Goal: Transaction & Acquisition: Purchase product/service

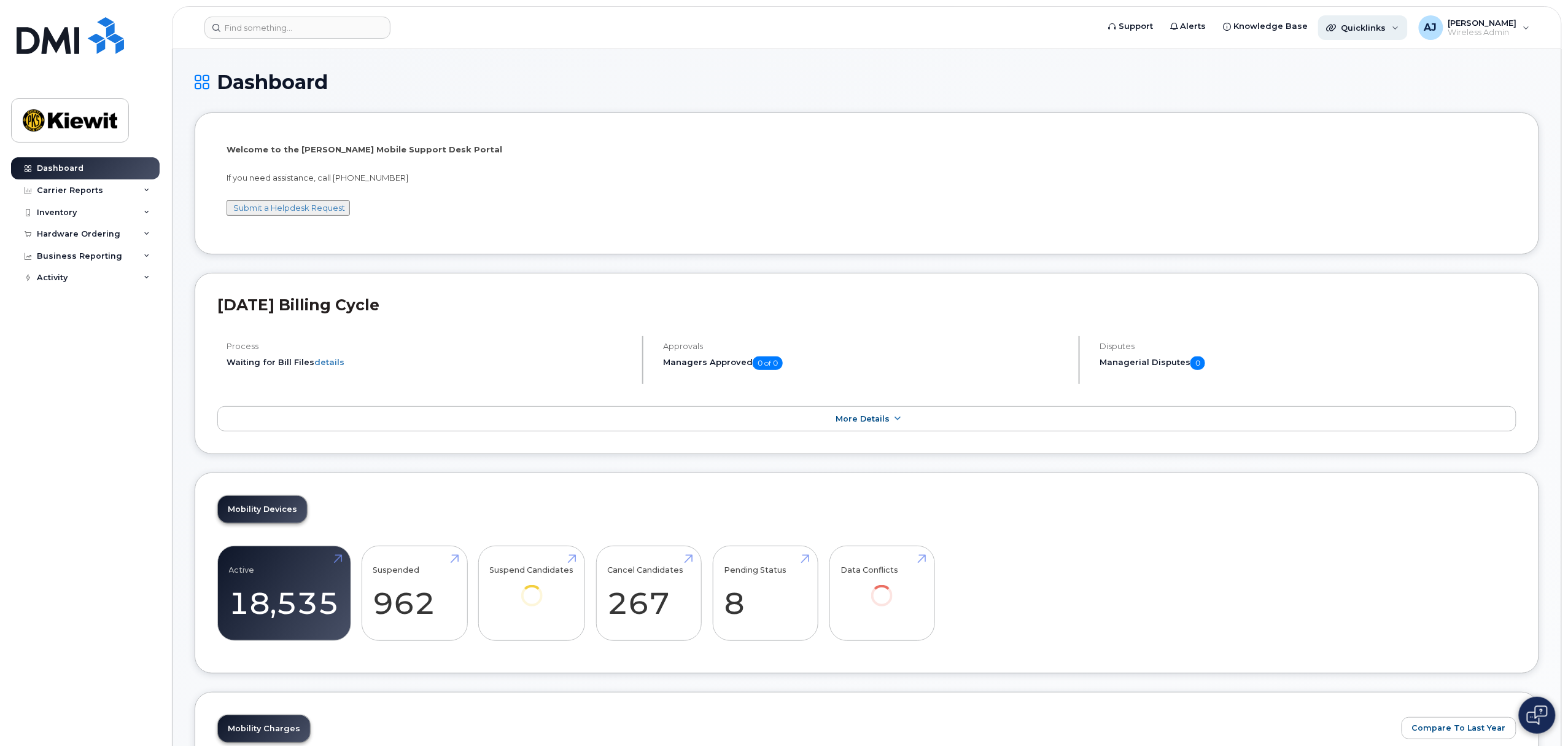
click at [1399, 23] on div "Quicklinks" at bounding box center [1363, 28] width 90 height 25
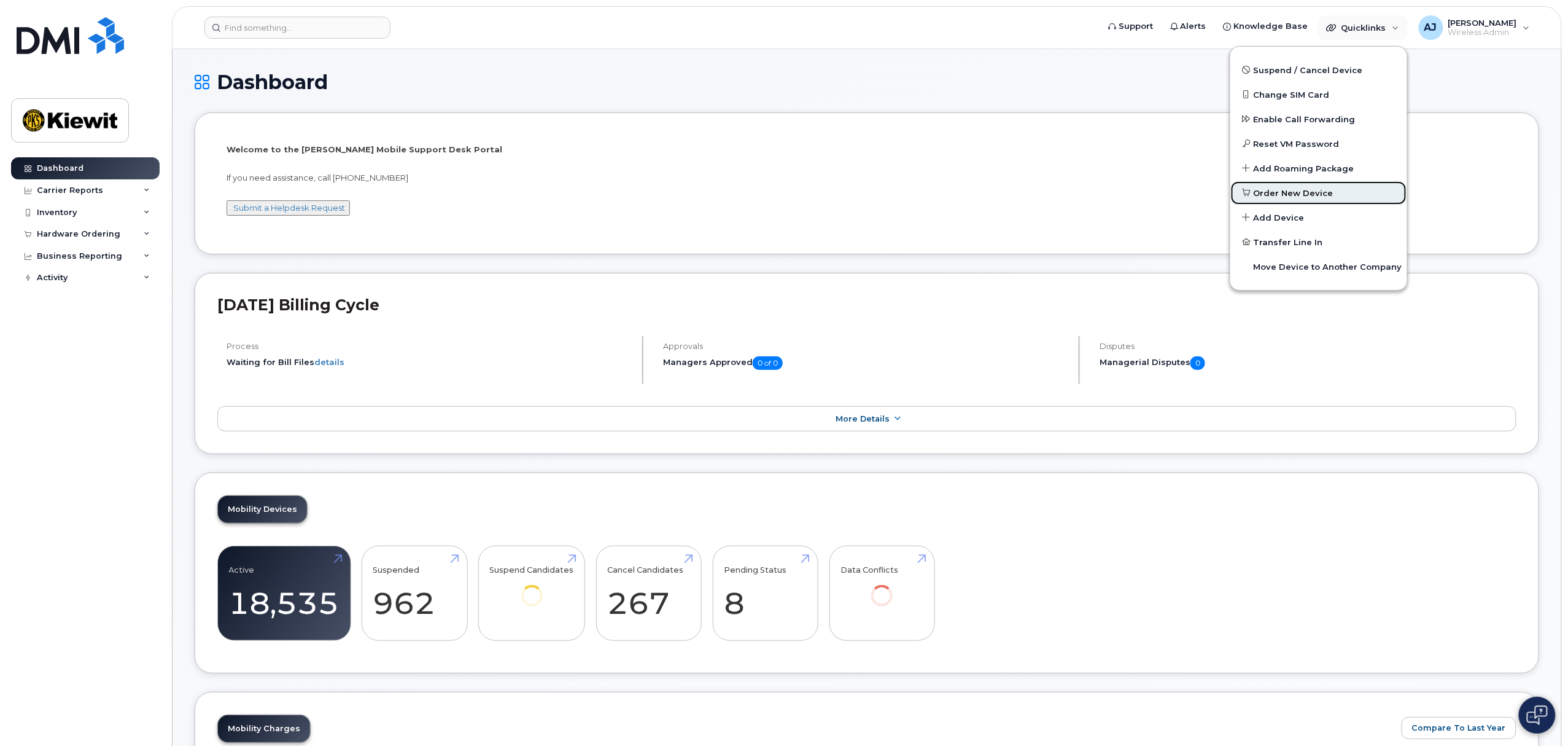
click at [1302, 185] on link "Order New Device" at bounding box center [1318, 193] width 177 height 25
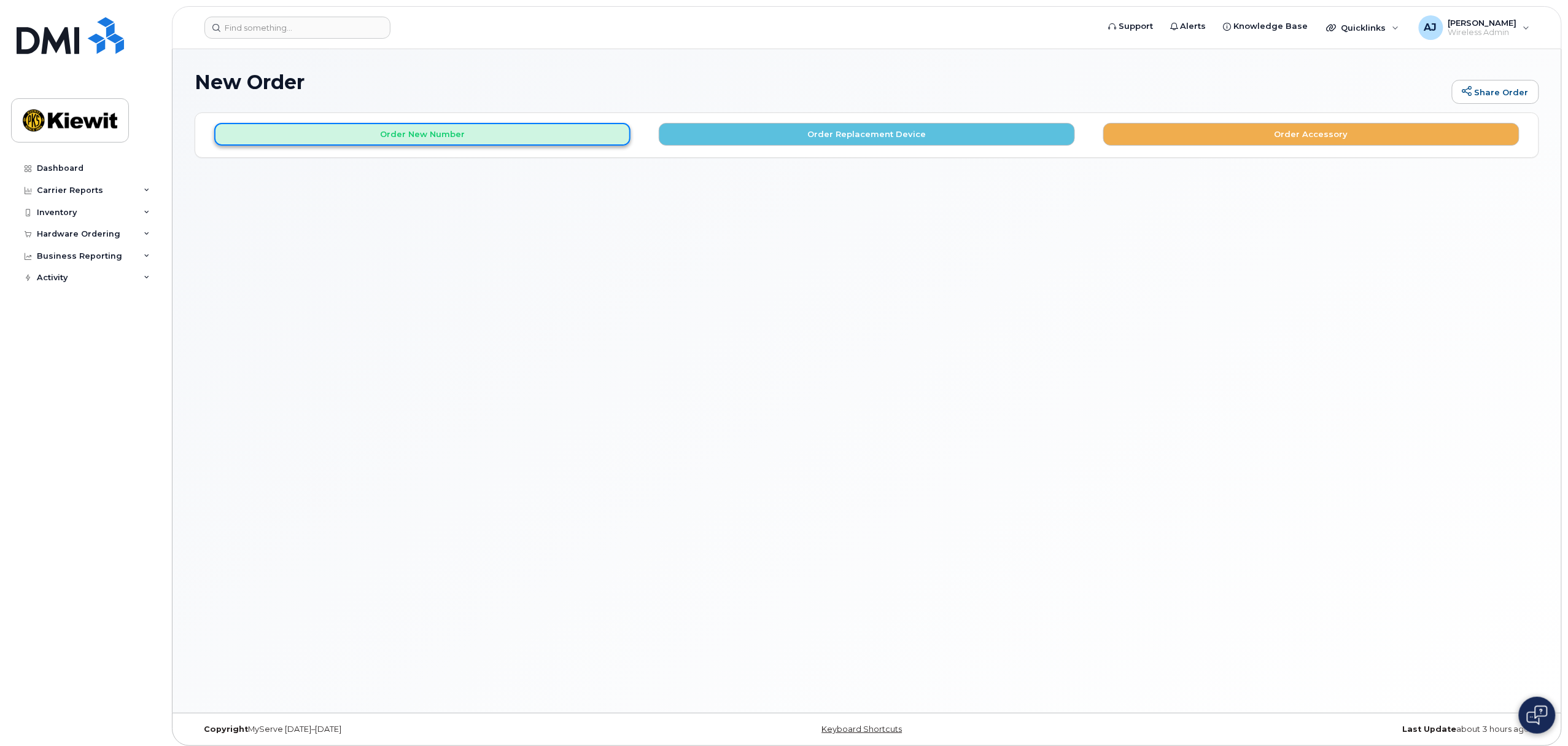
click at [437, 138] on button "Order New Number" at bounding box center [422, 134] width 416 height 22
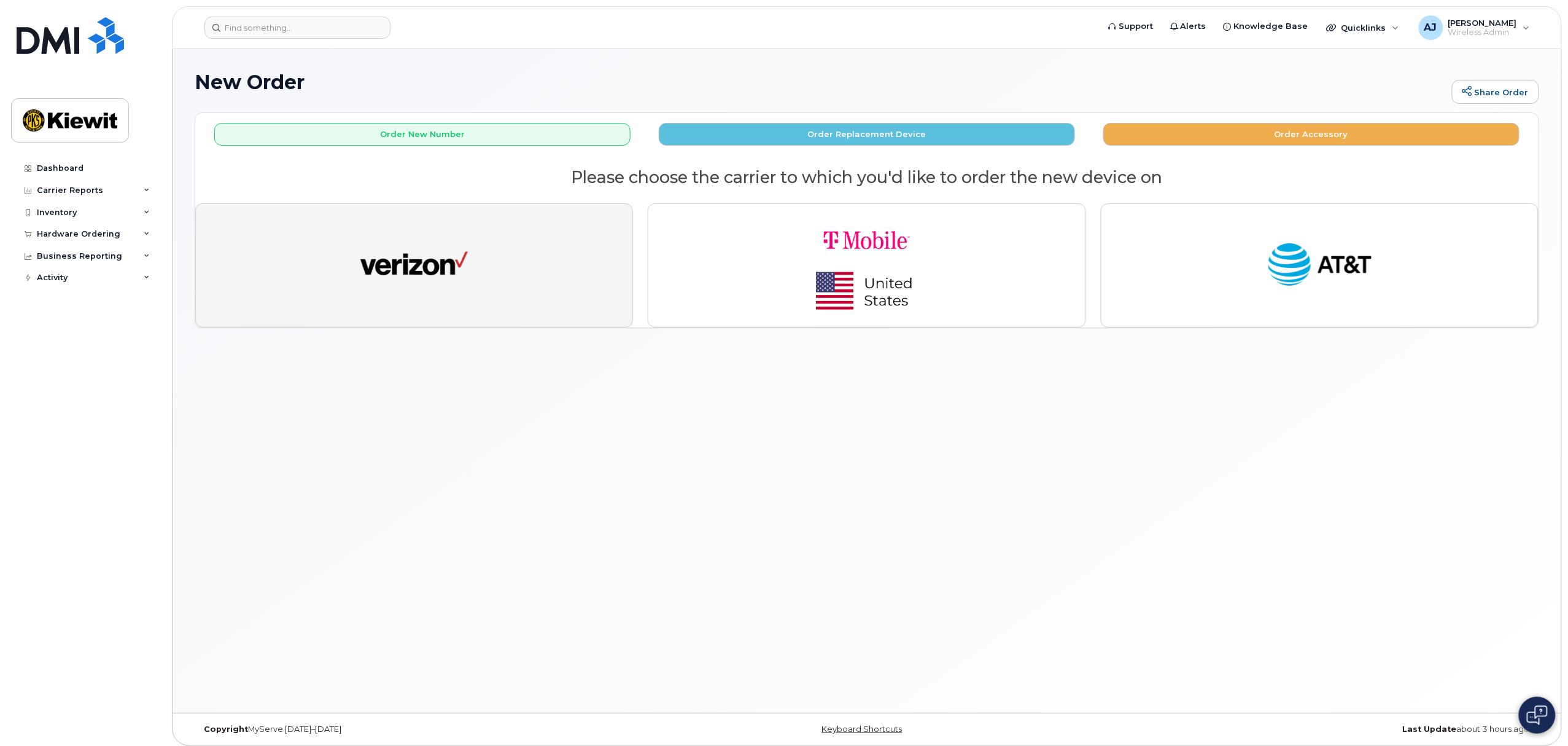
click at [363, 221] on button "button" at bounding box center [414, 265] width 438 height 124
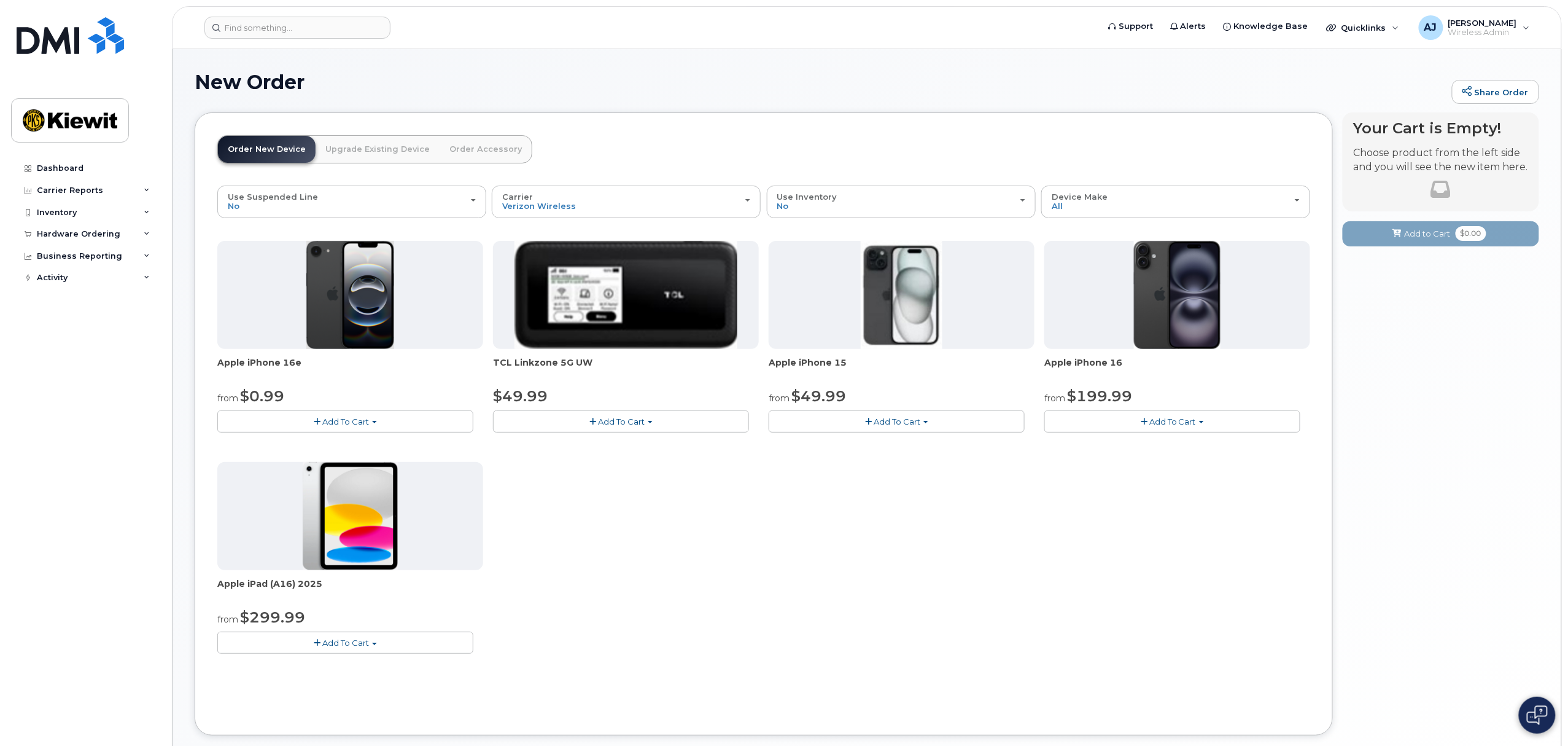
click at [326, 425] on span "Add To Cart" at bounding box center [345, 421] width 46 height 10
click at [332, 443] on link "$0.99 - 2 Year Activation (128GB)" at bounding box center [300, 444] width 158 height 16
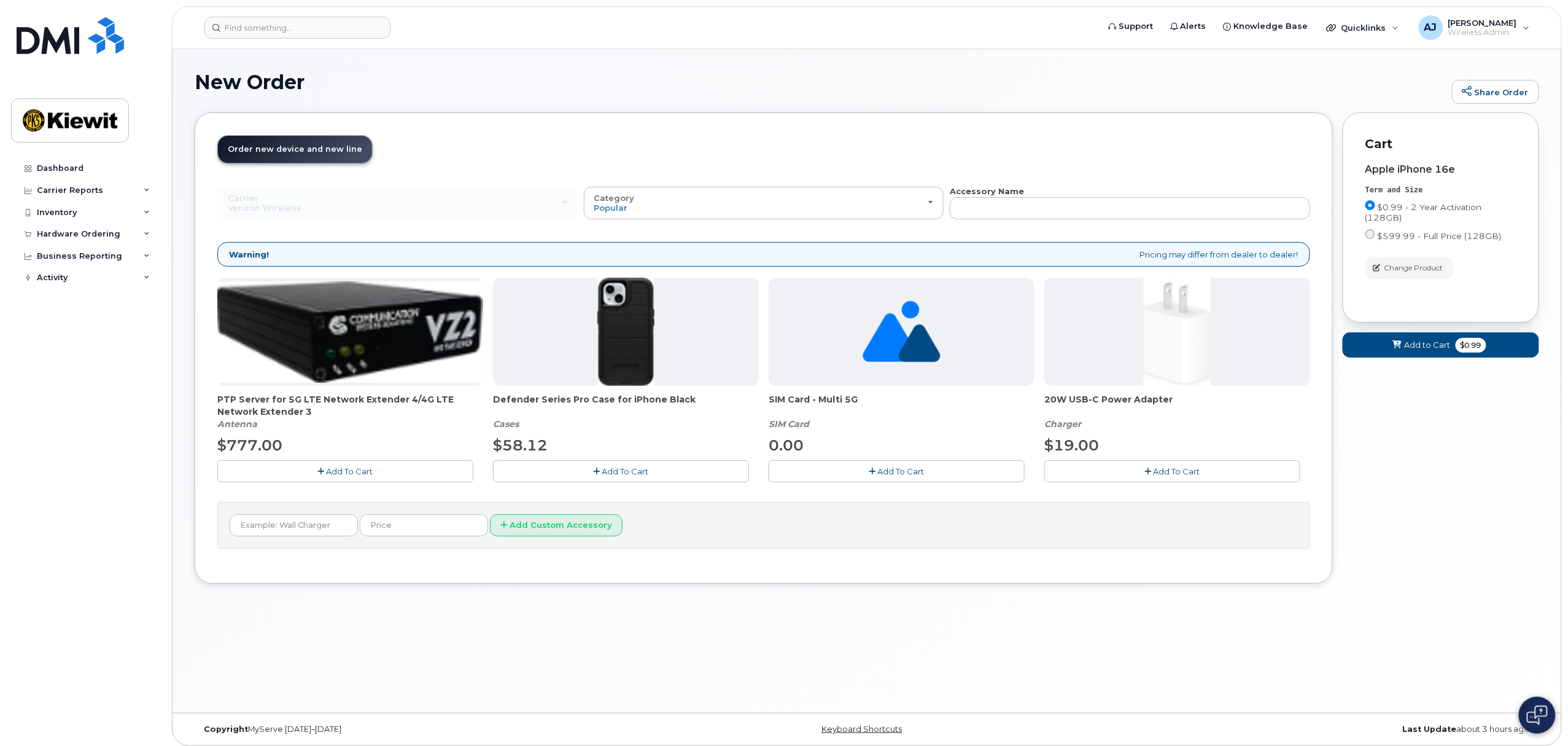
click at [654, 474] on button "Add To Cart" at bounding box center [621, 470] width 256 height 22
click at [0, 0] on button "button" at bounding box center [0, 0] width 0 height 0
click at [710, 477] on button "Add To Cart" at bounding box center [621, 470] width 256 height 22
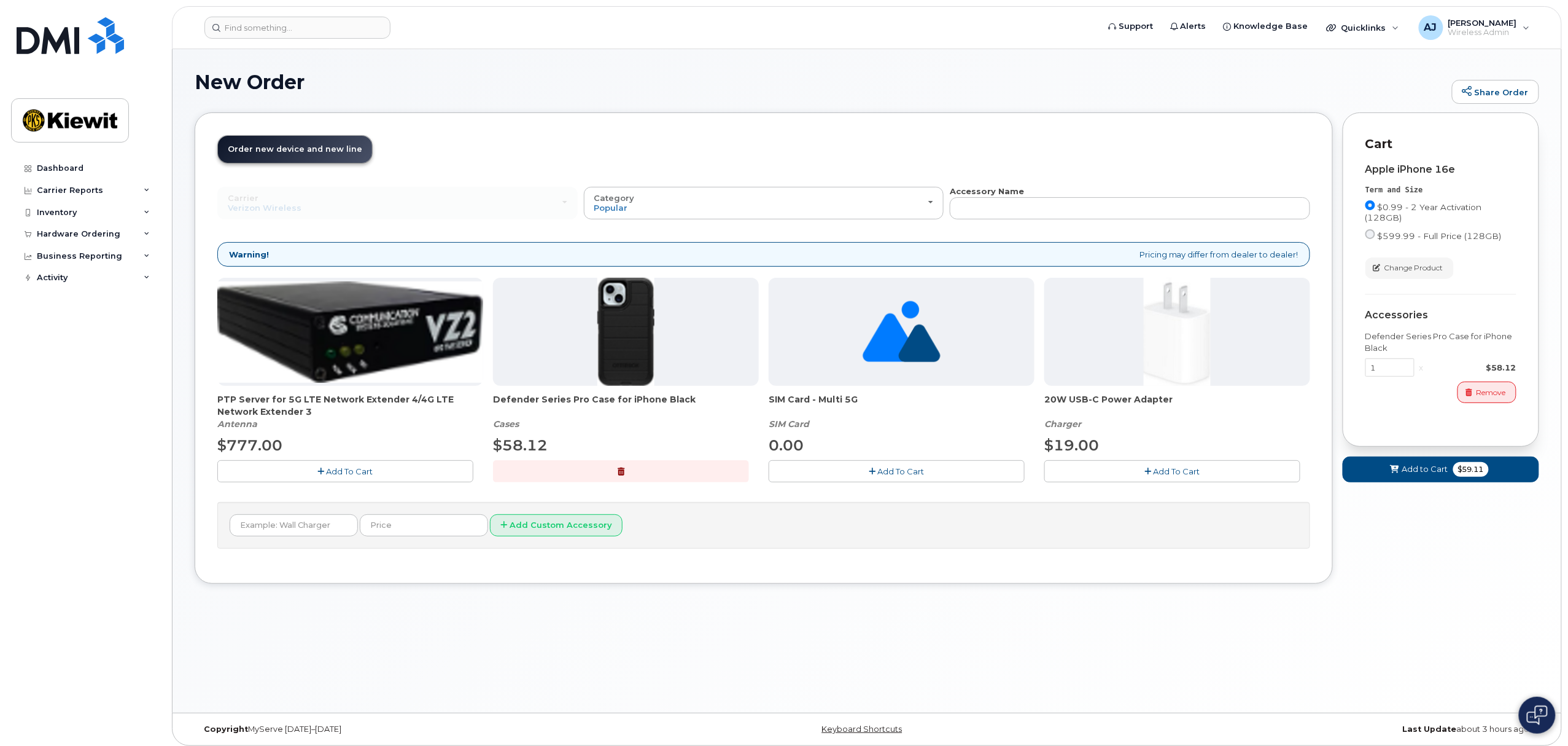
click at [836, 472] on button "Add To Cart" at bounding box center [896, 470] width 256 height 22
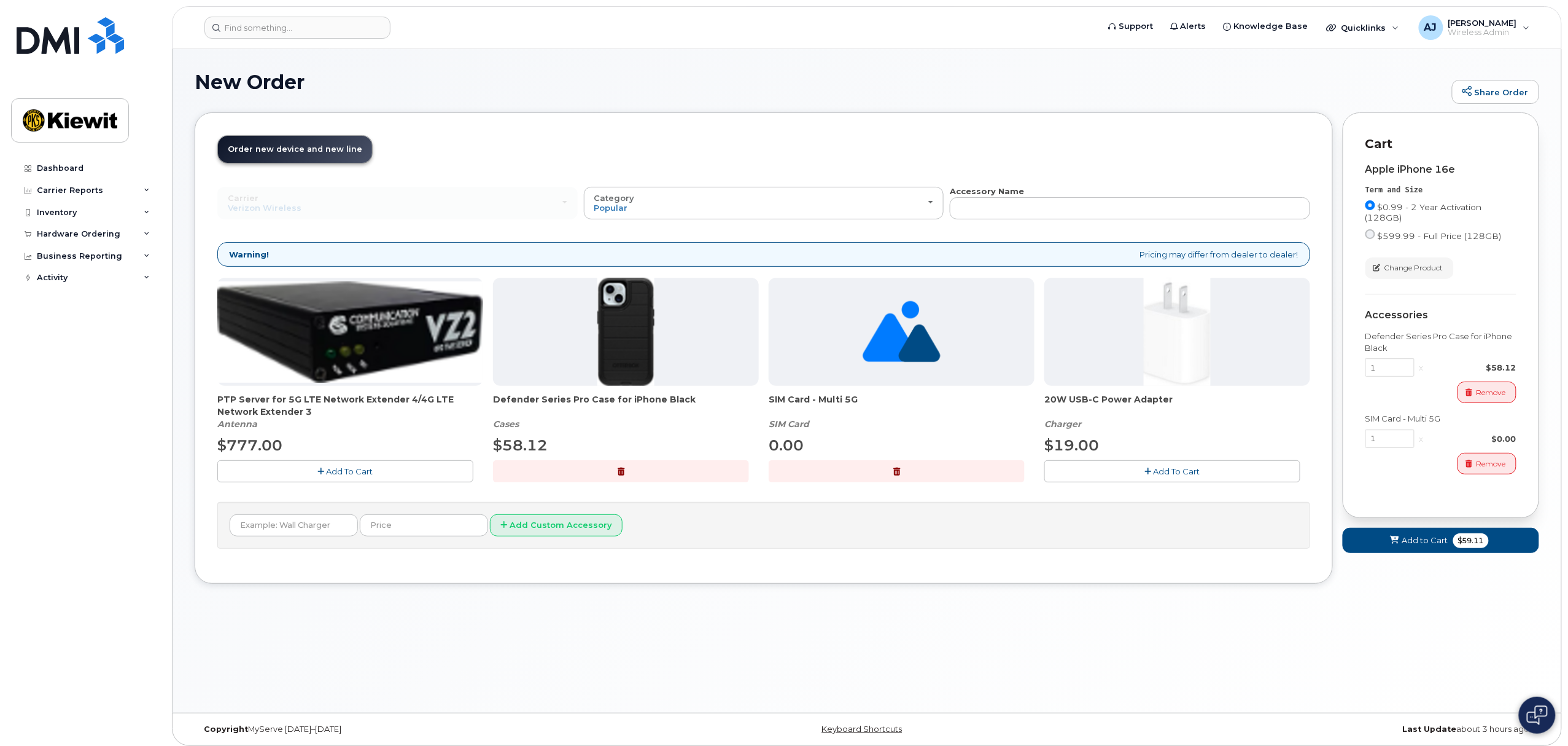
click at [1108, 470] on button "Add To Cart" at bounding box center [1172, 470] width 256 height 22
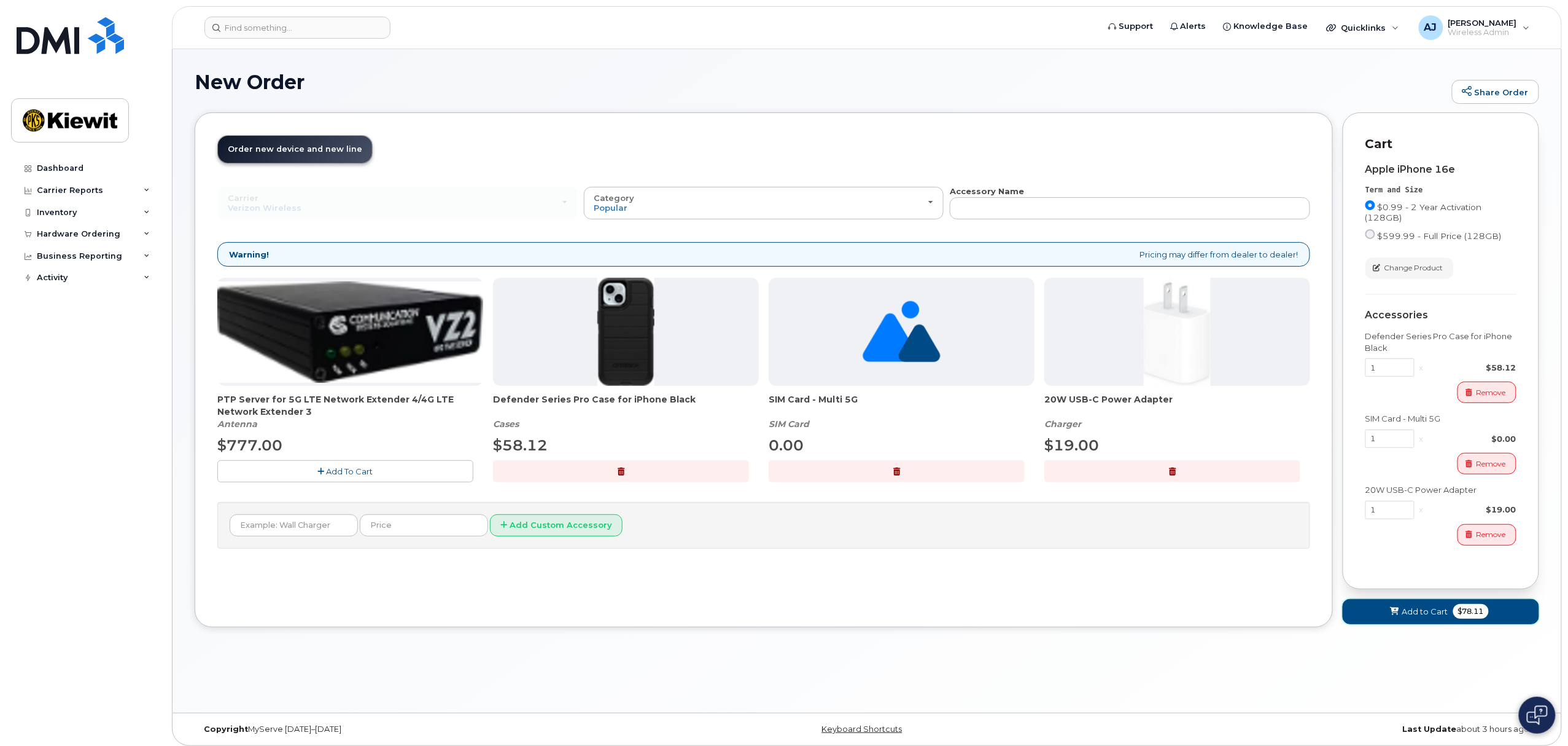
click at [1423, 617] on span "Add to Cart" at bounding box center [1425, 611] width 46 height 12
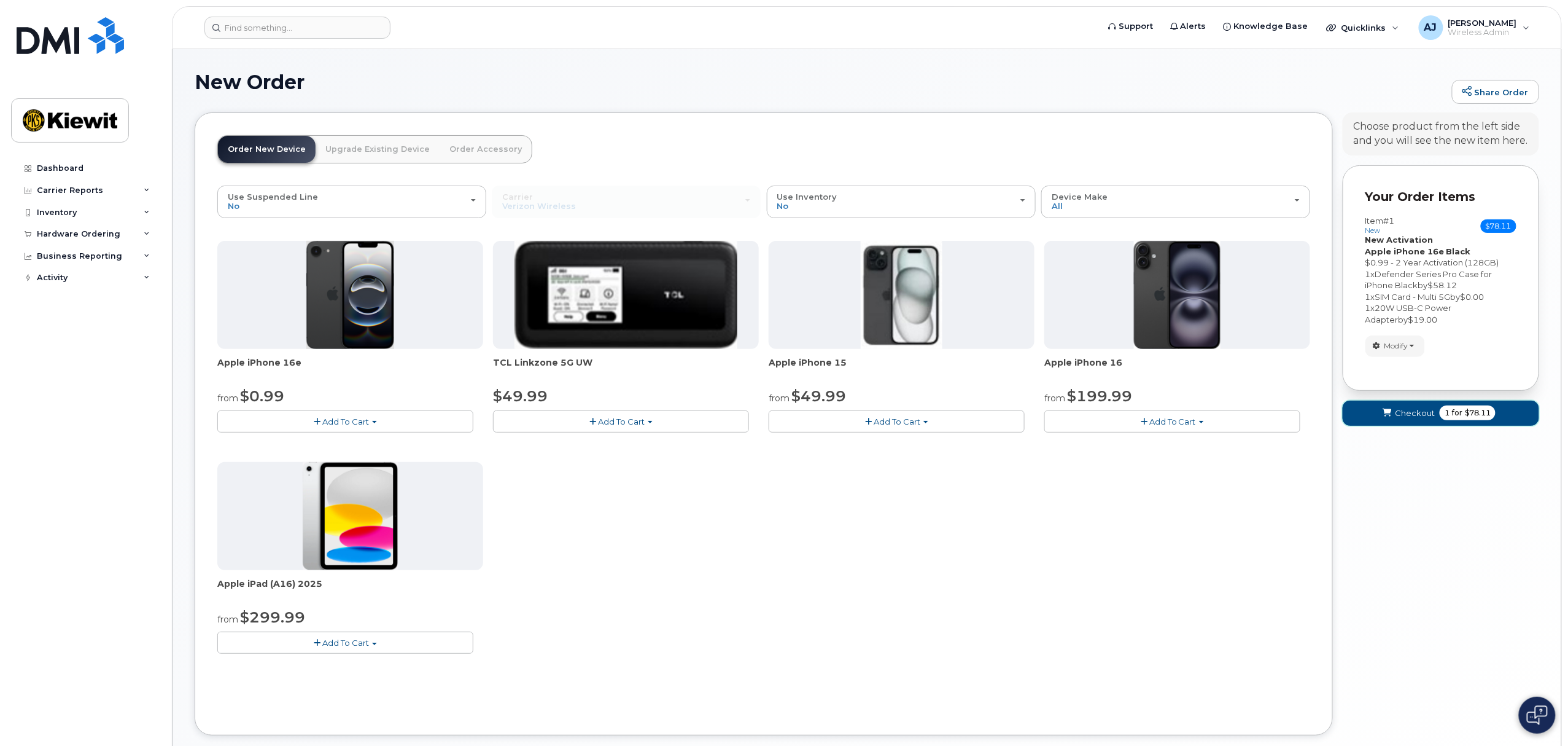
click at [1393, 419] on button "Checkout 1 for $78.11" at bounding box center [1440, 413] width 196 height 25
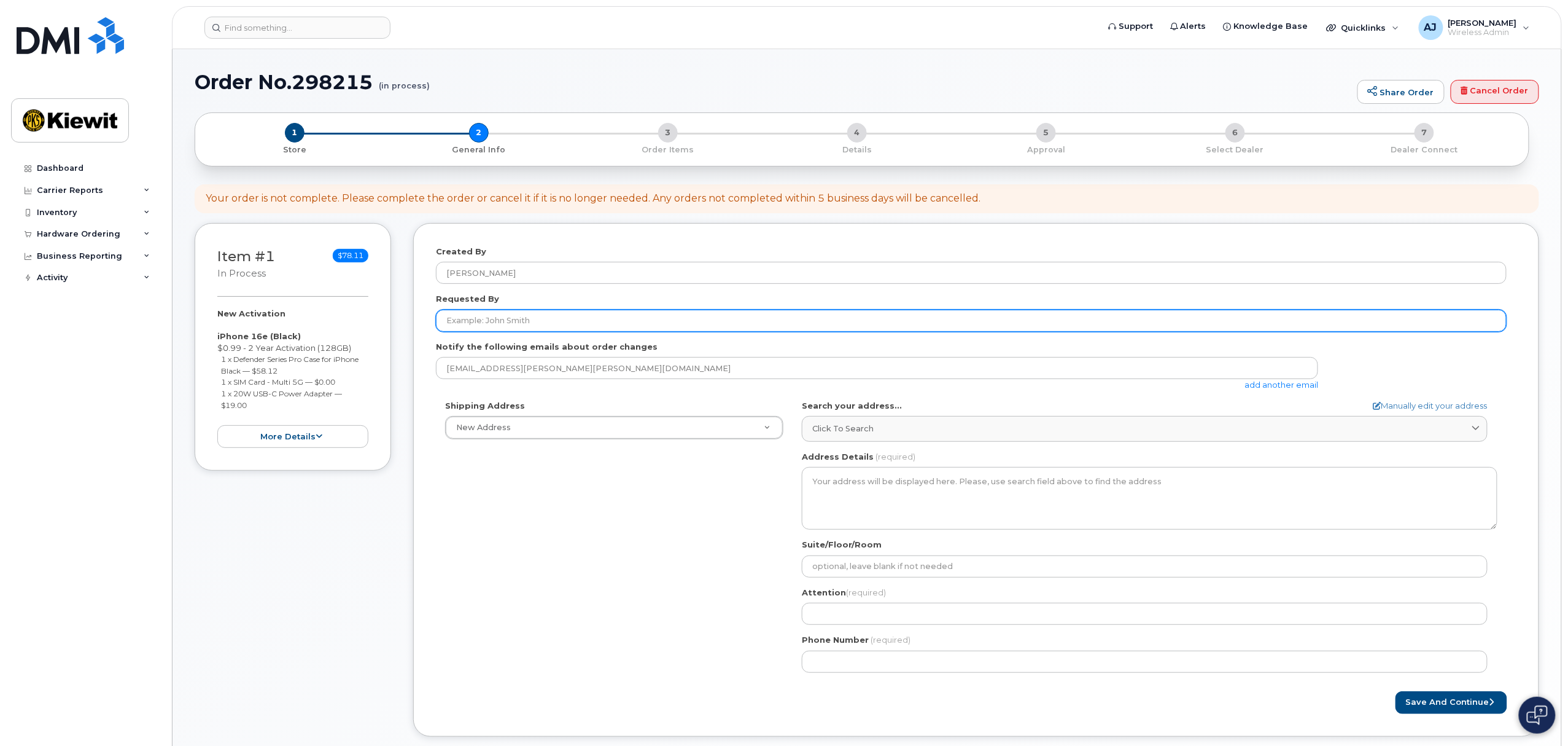
click at [481, 313] on input "Requested By" at bounding box center [970, 321] width 1070 height 22
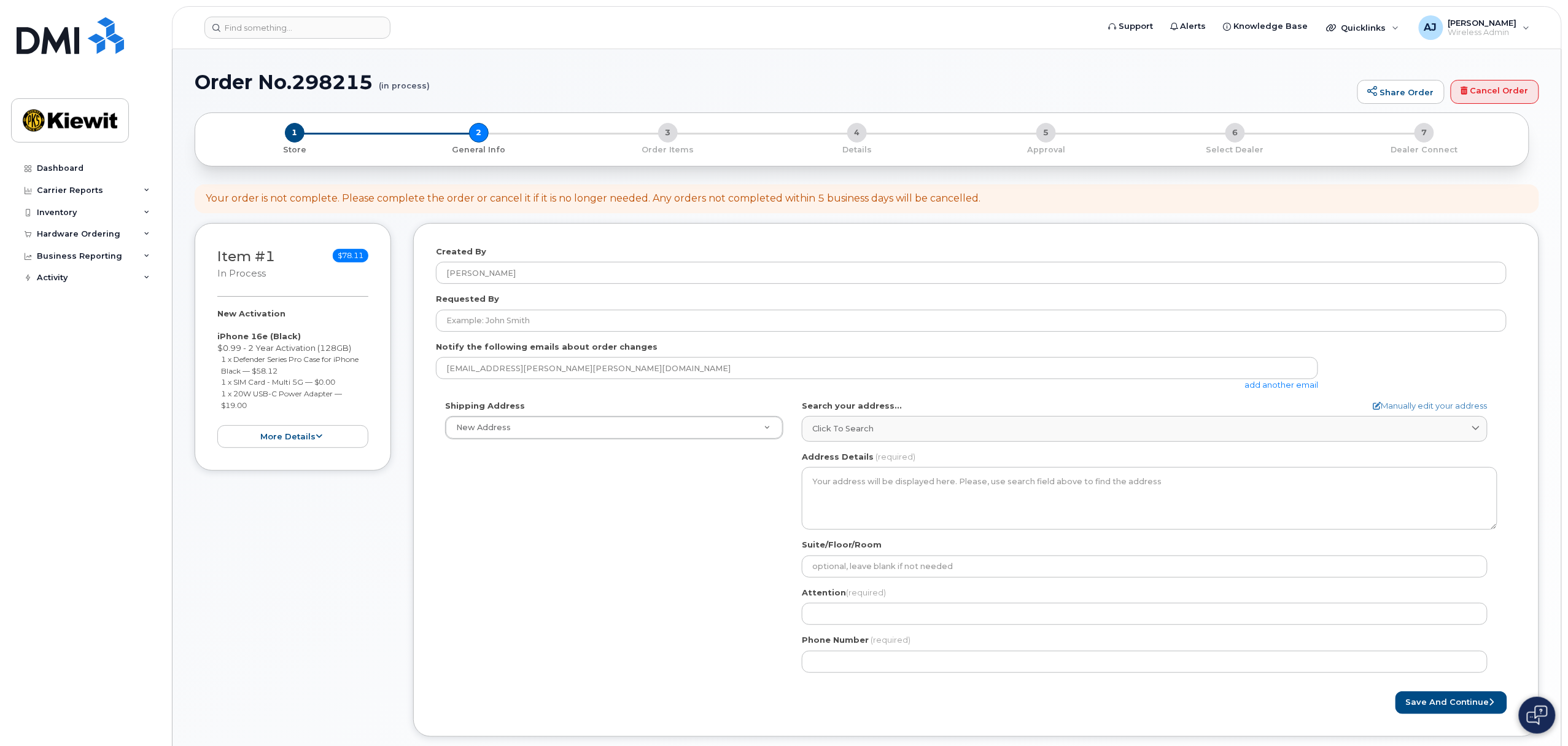
click at [433, 342] on div "Created By Alec Johnston Requested By Notify the following emails about order c…" at bounding box center [976, 479] width 1126 height 514
select select "960 S 3rd St #101"
type textarea "960 S 3rd St #101 LOUISVILLE KY 40203-2216 UNITED STATES"
type input "mark steuck"
type input "7207880574"
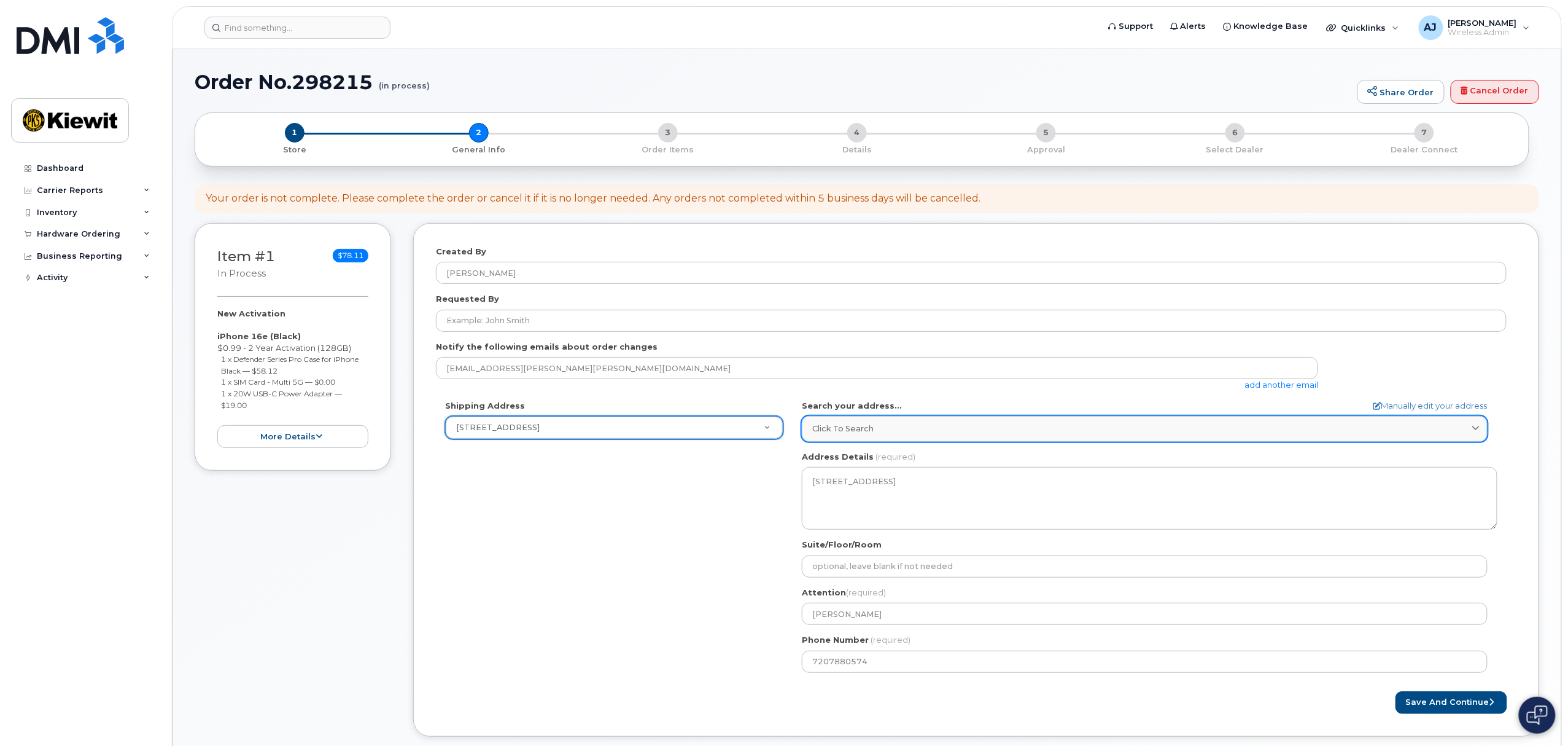
click at [902, 434] on div "Click to search" at bounding box center [1144, 428] width 665 height 12
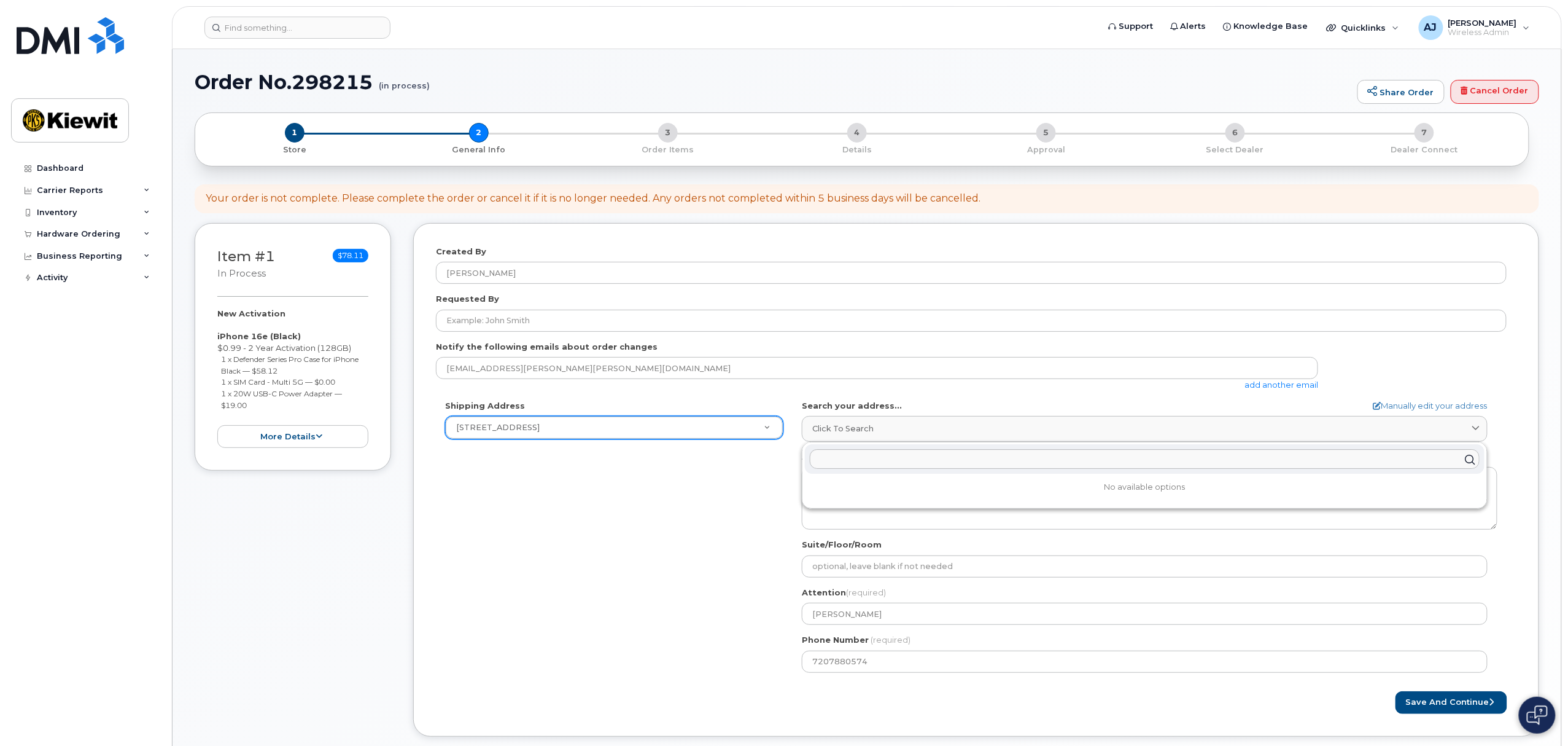
click at [917, 414] on div "Search your address... Manually edit your address Click to search No available …" at bounding box center [1149, 421] width 695 height 42
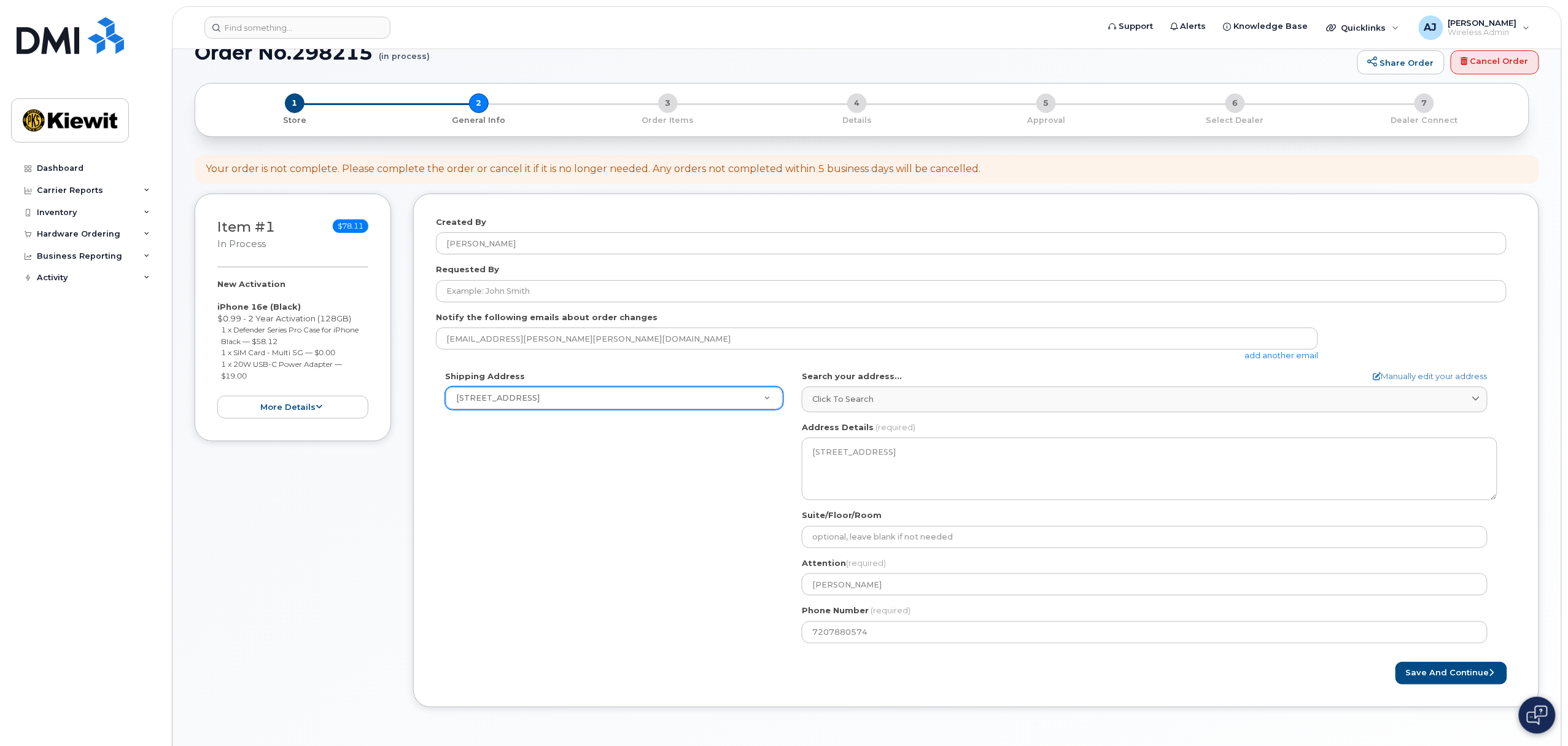
scroll to position [81, 0]
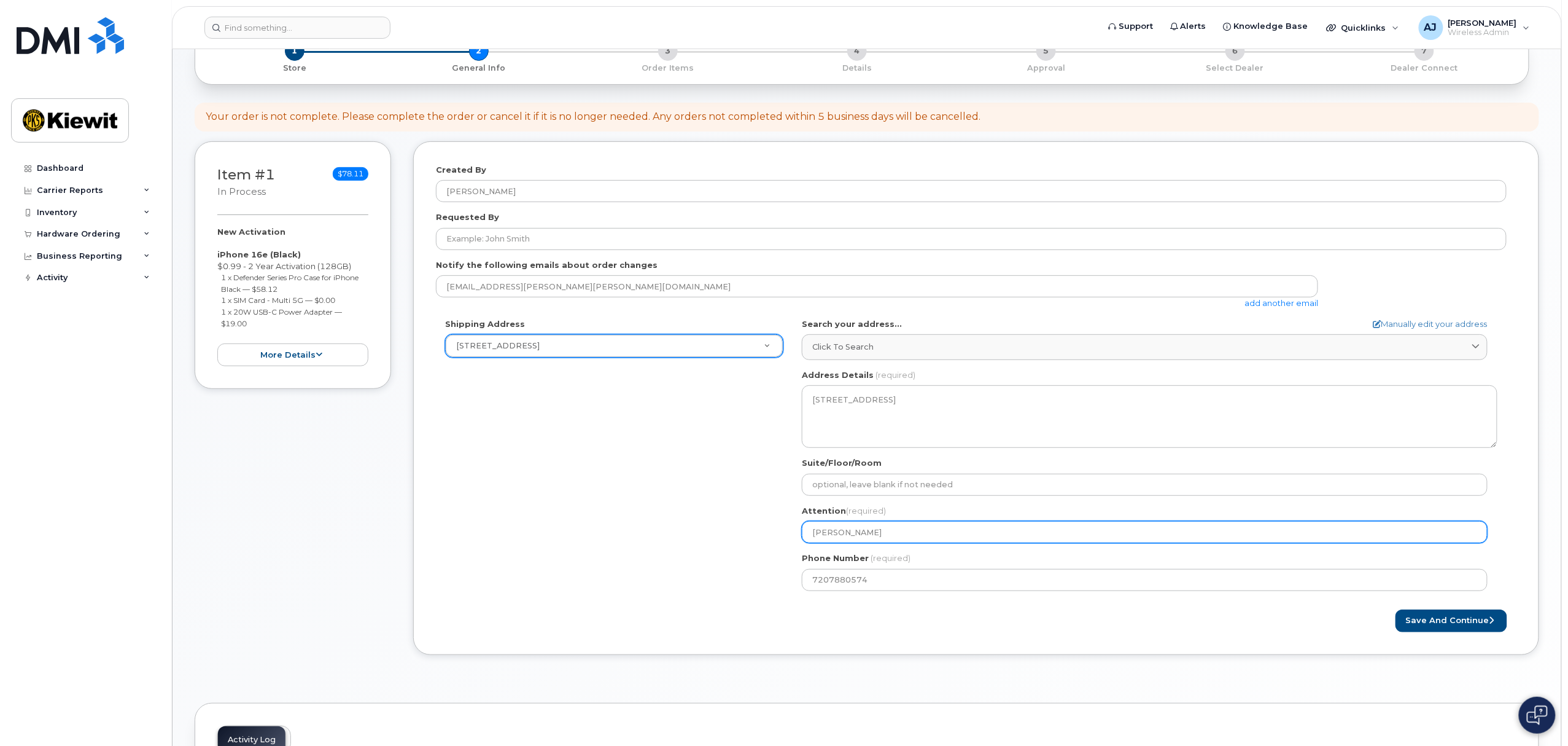
drag, startPoint x: 896, startPoint y: 534, endPoint x: 740, endPoint y: 504, distance: 158.9
click at [740, 504] on div "Shipping Address 960 S 3rd St #101 New Address 960 S 3rd St #101 KY Louisville …" at bounding box center [970, 459] width 1070 height 282
select select
type input "T"
select select
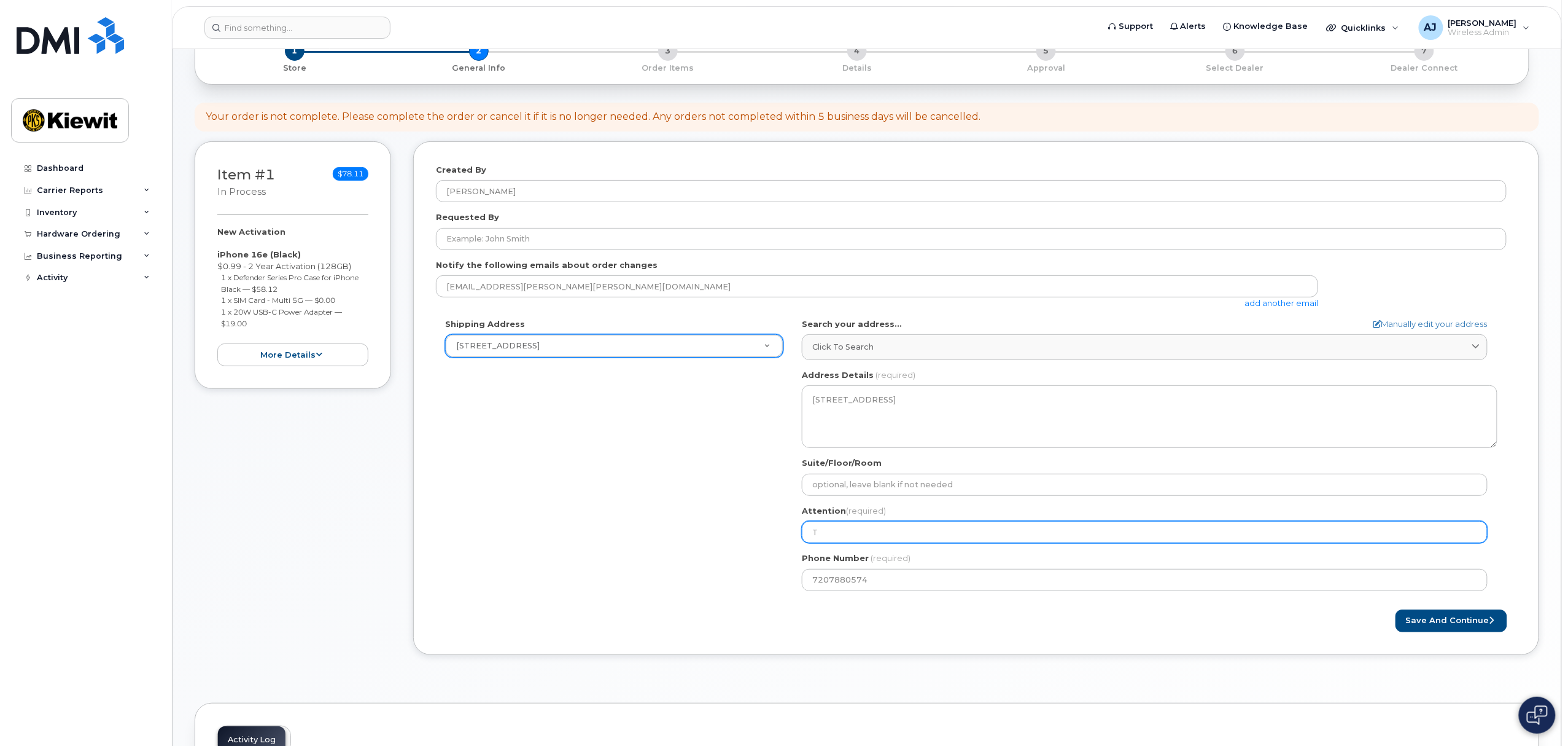
type input "Te"
select select
type input "Tes"
select select
type input "Test"
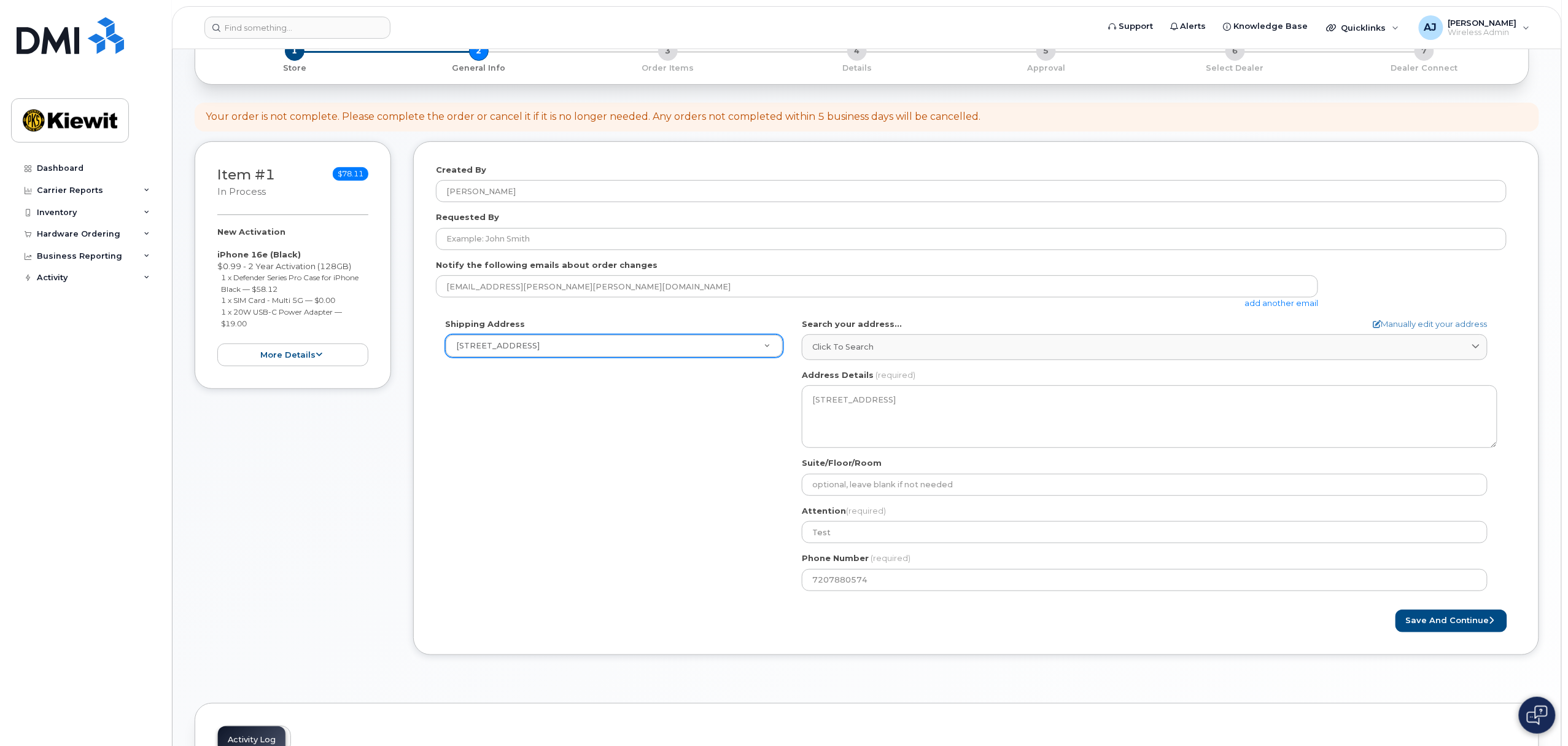
click at [728, 508] on div "Shipping Address 960 S 3rd St #101 New Address 960 S 3rd St #101 KY Louisville …" at bounding box center [970, 459] width 1070 height 282
click at [1493, 619] on icon "submit" at bounding box center [1491, 620] width 5 height 8
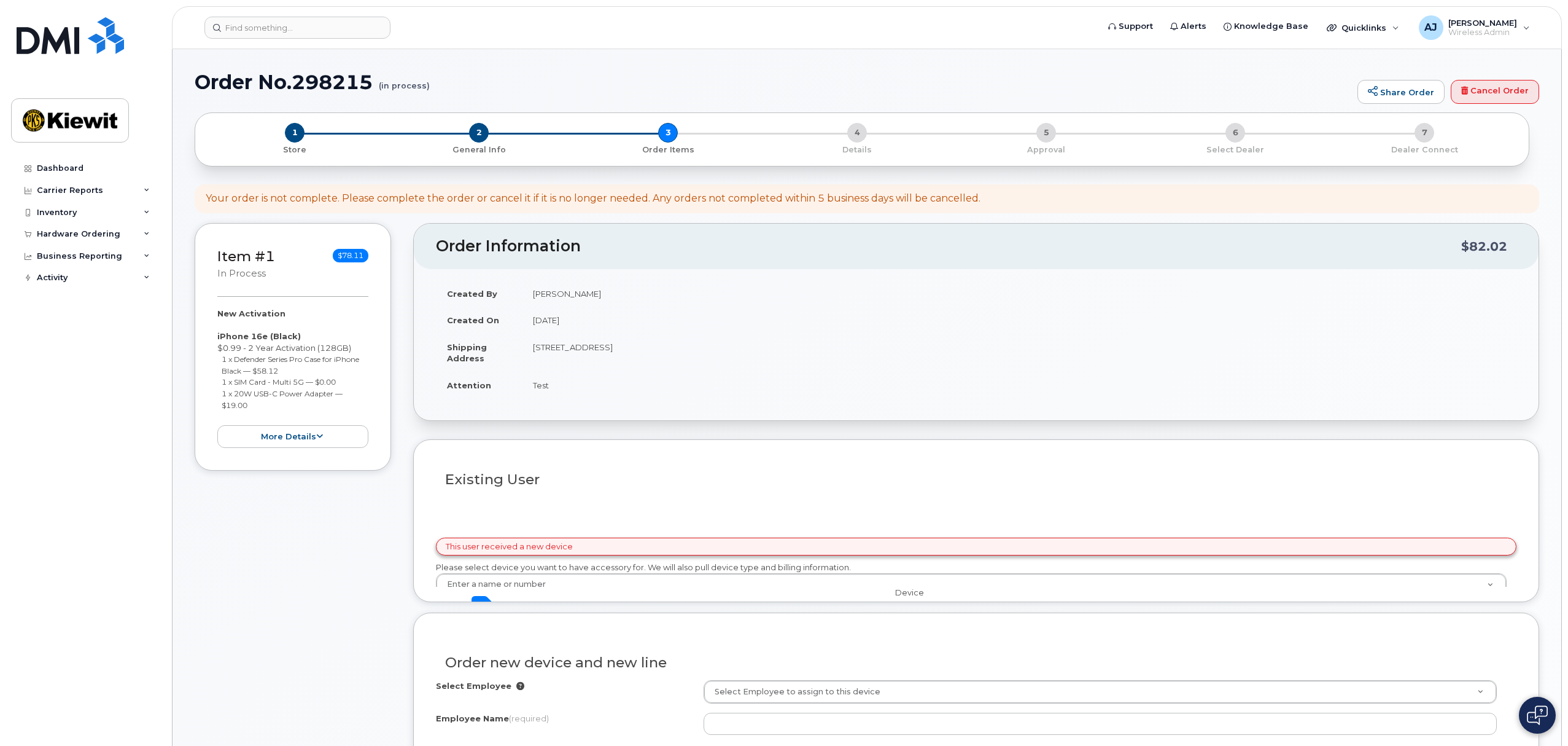
select select
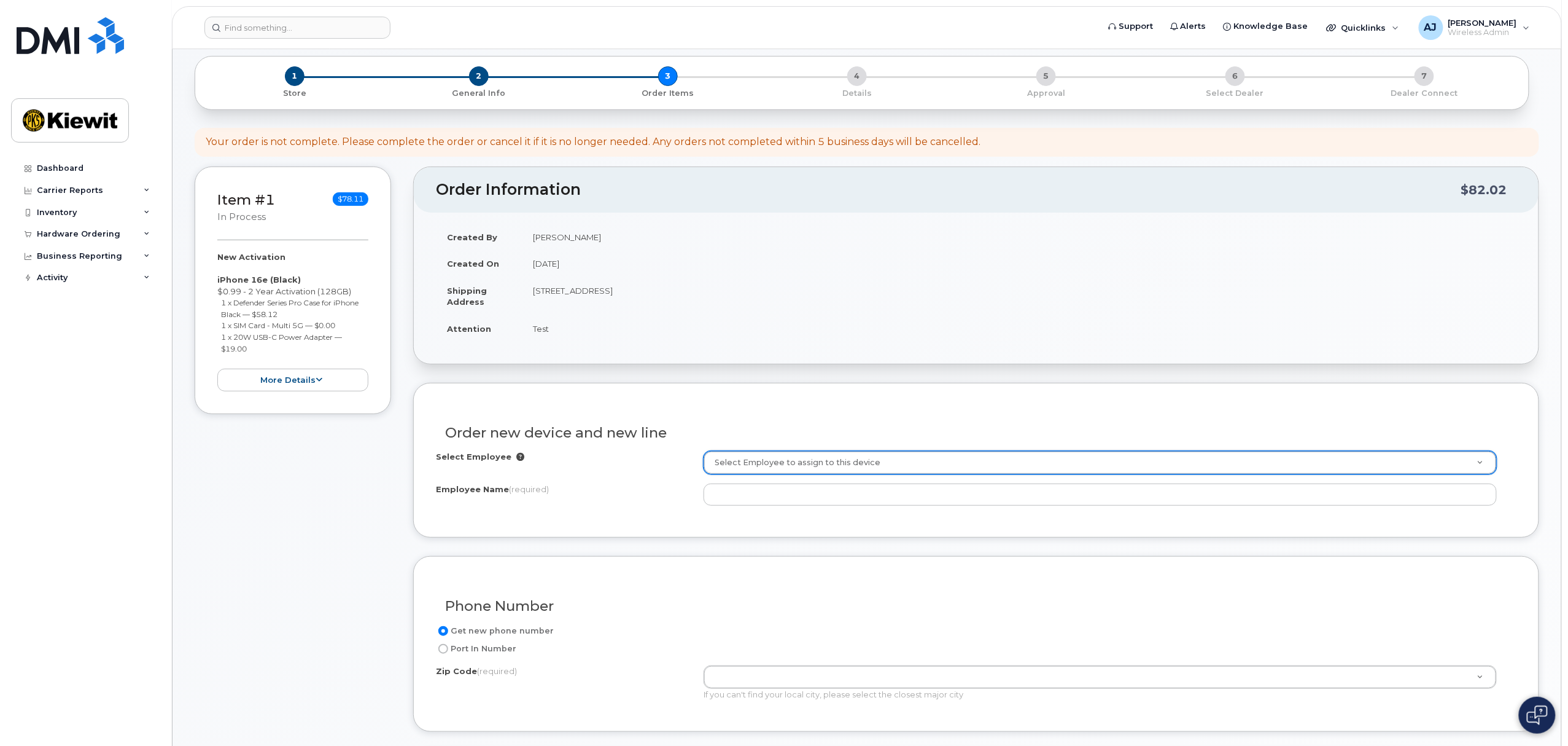
scroll to position [81, 0]
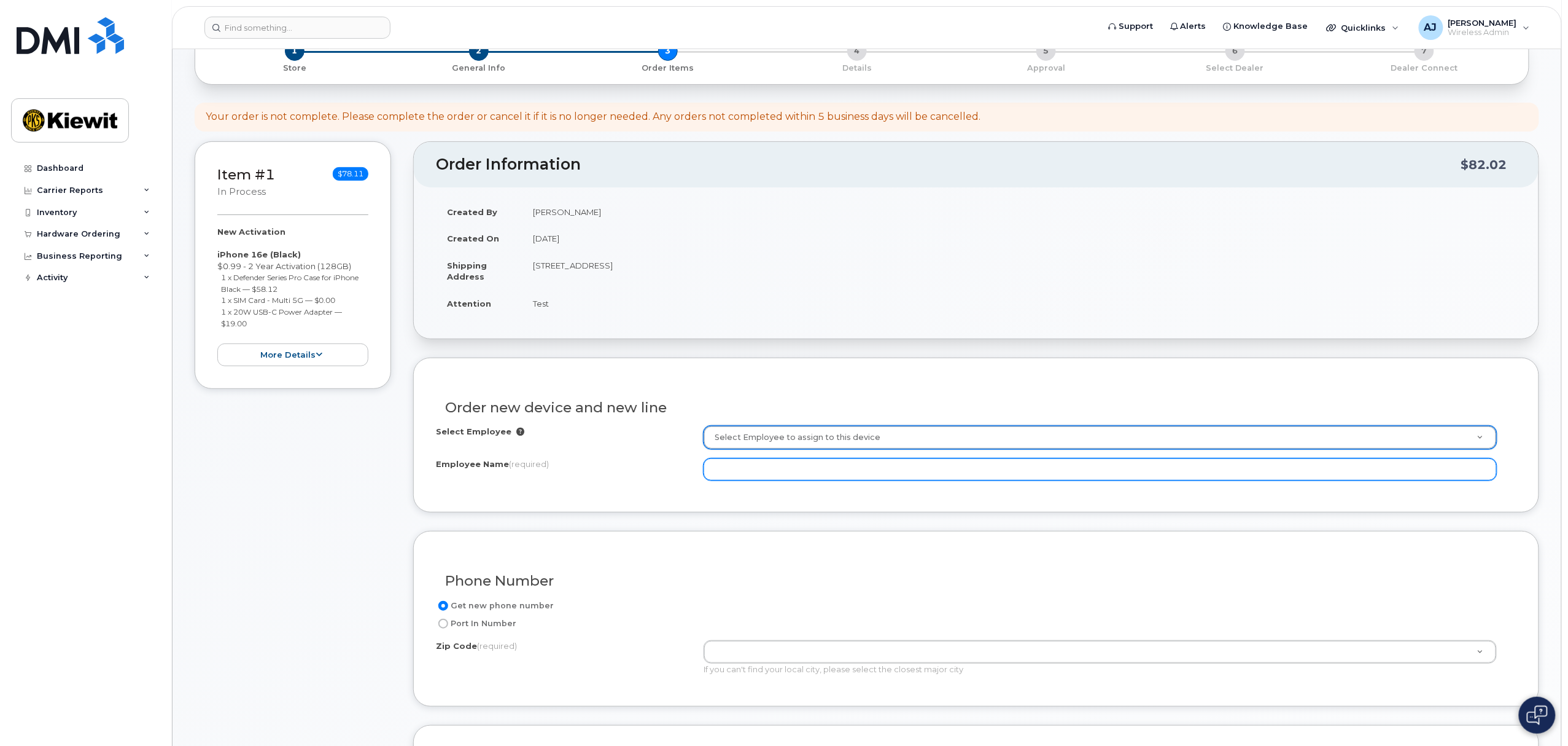
click at [781, 465] on input "Employee Name (required)" at bounding box center [1100, 469] width 793 height 22
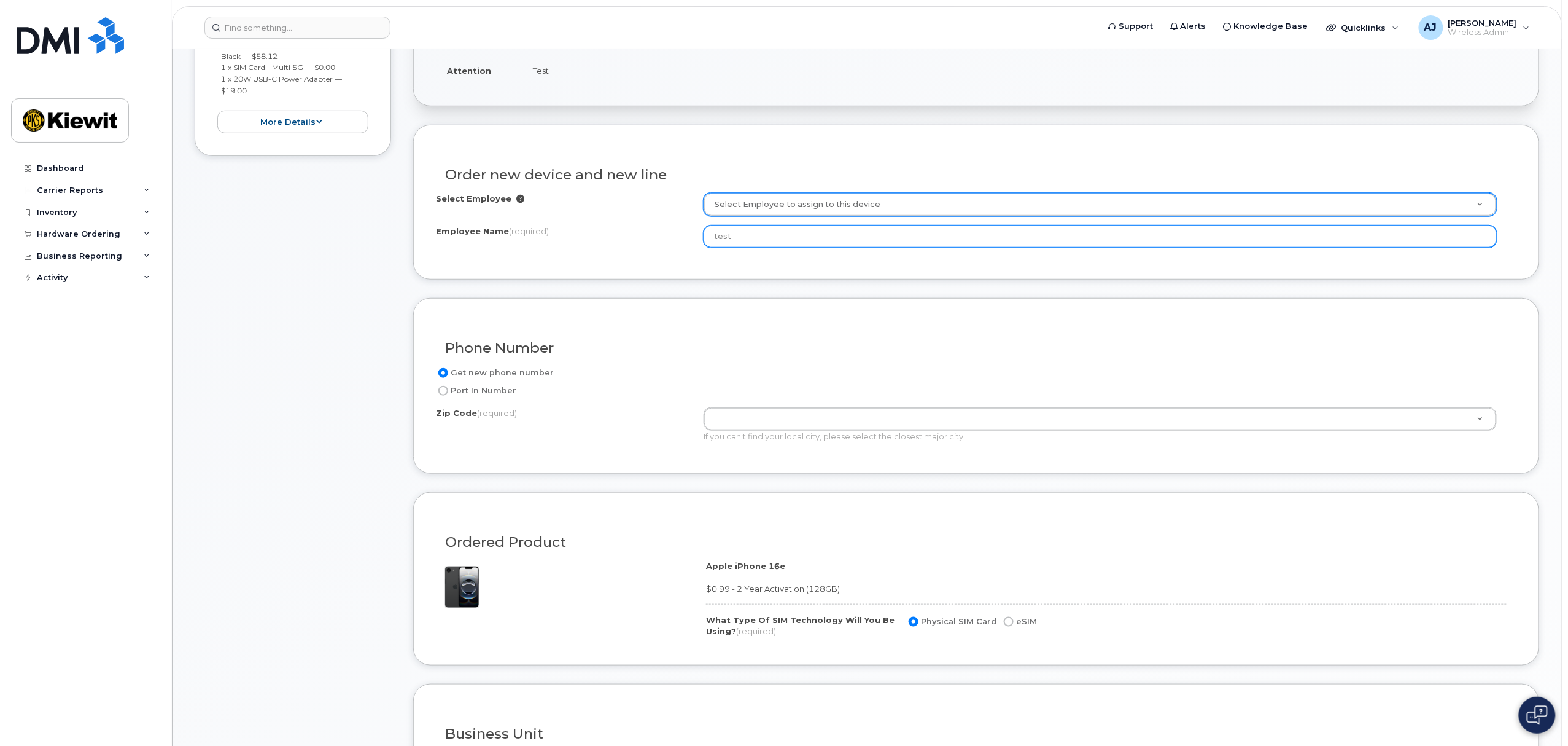
scroll to position [327, 0]
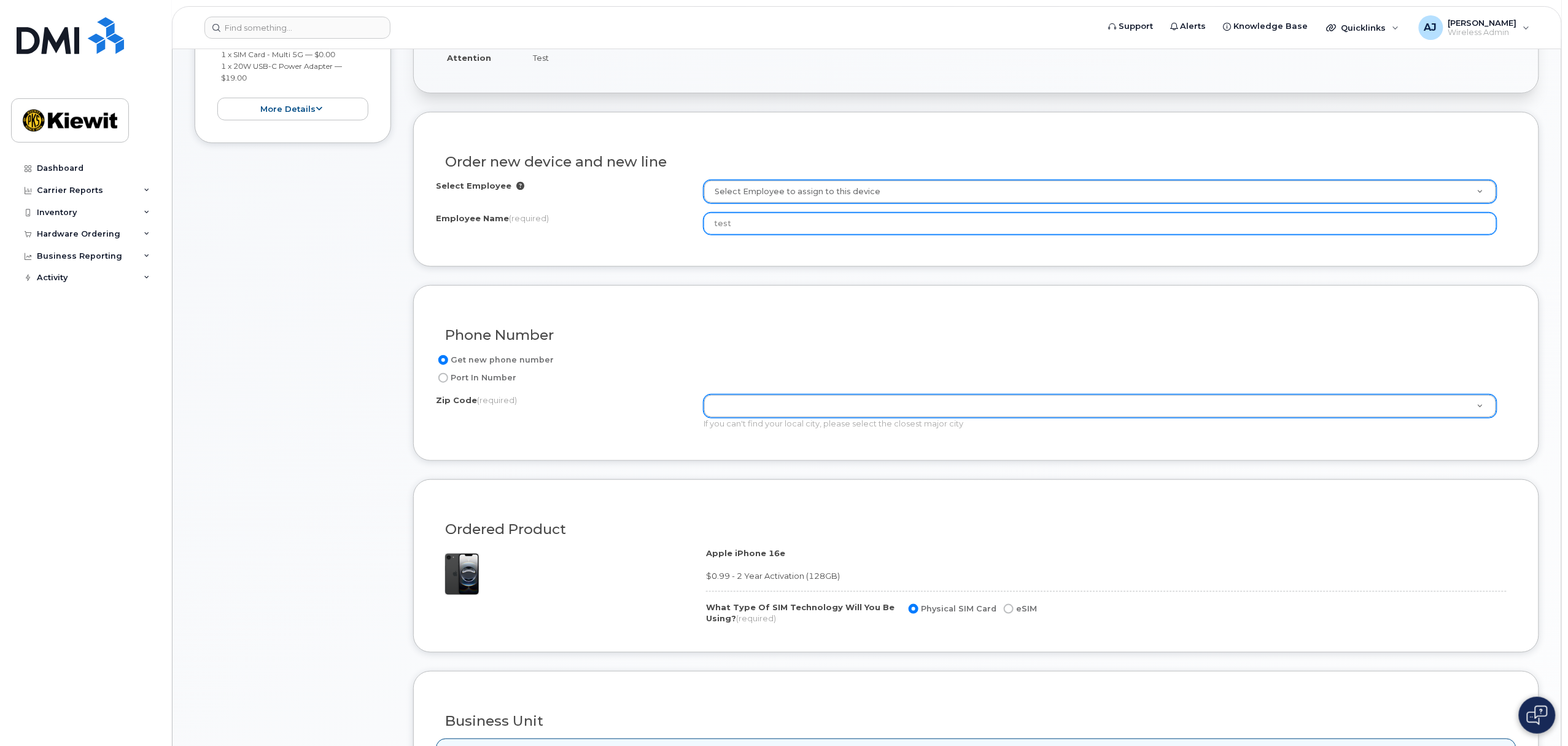
type input "test"
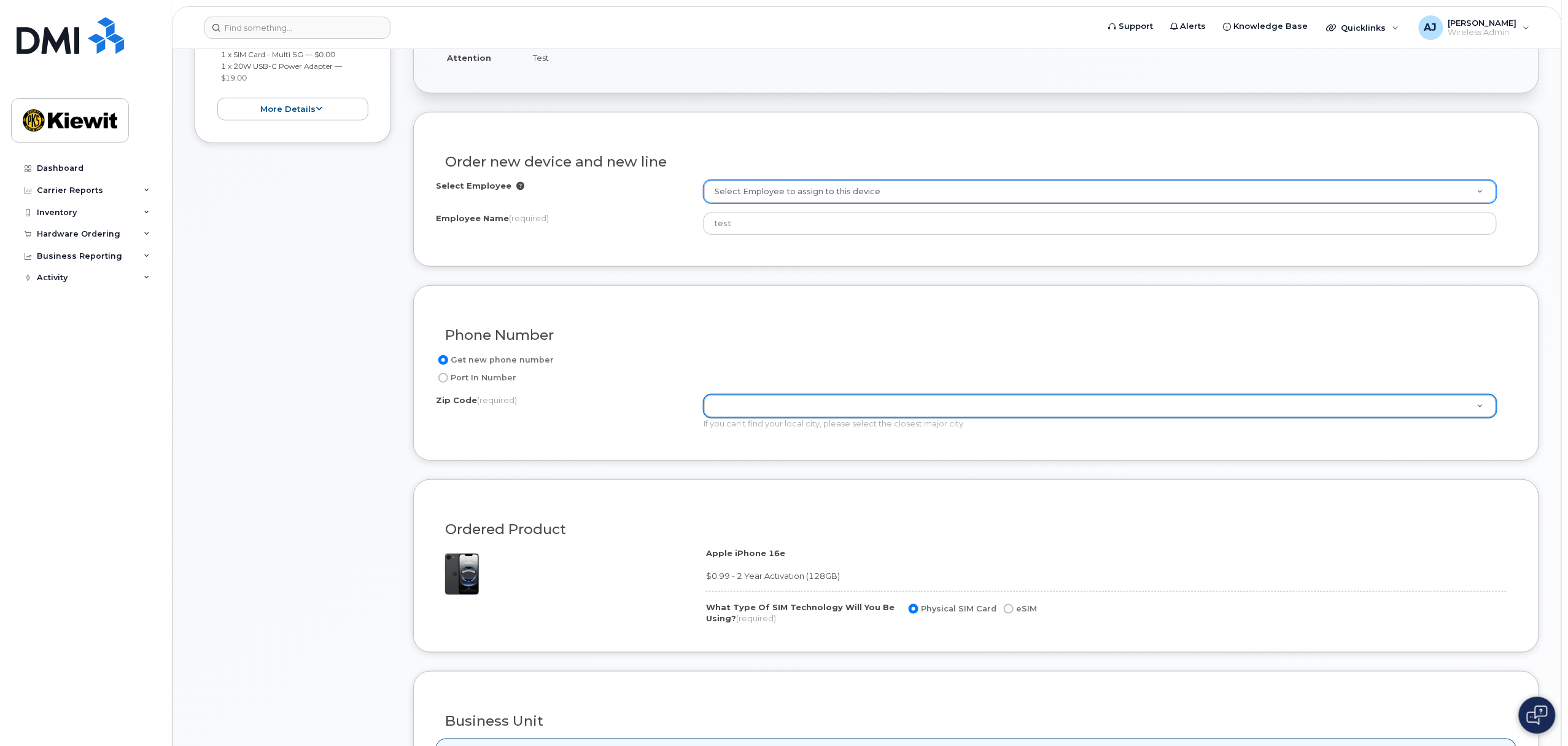
scroll to position [409, 0]
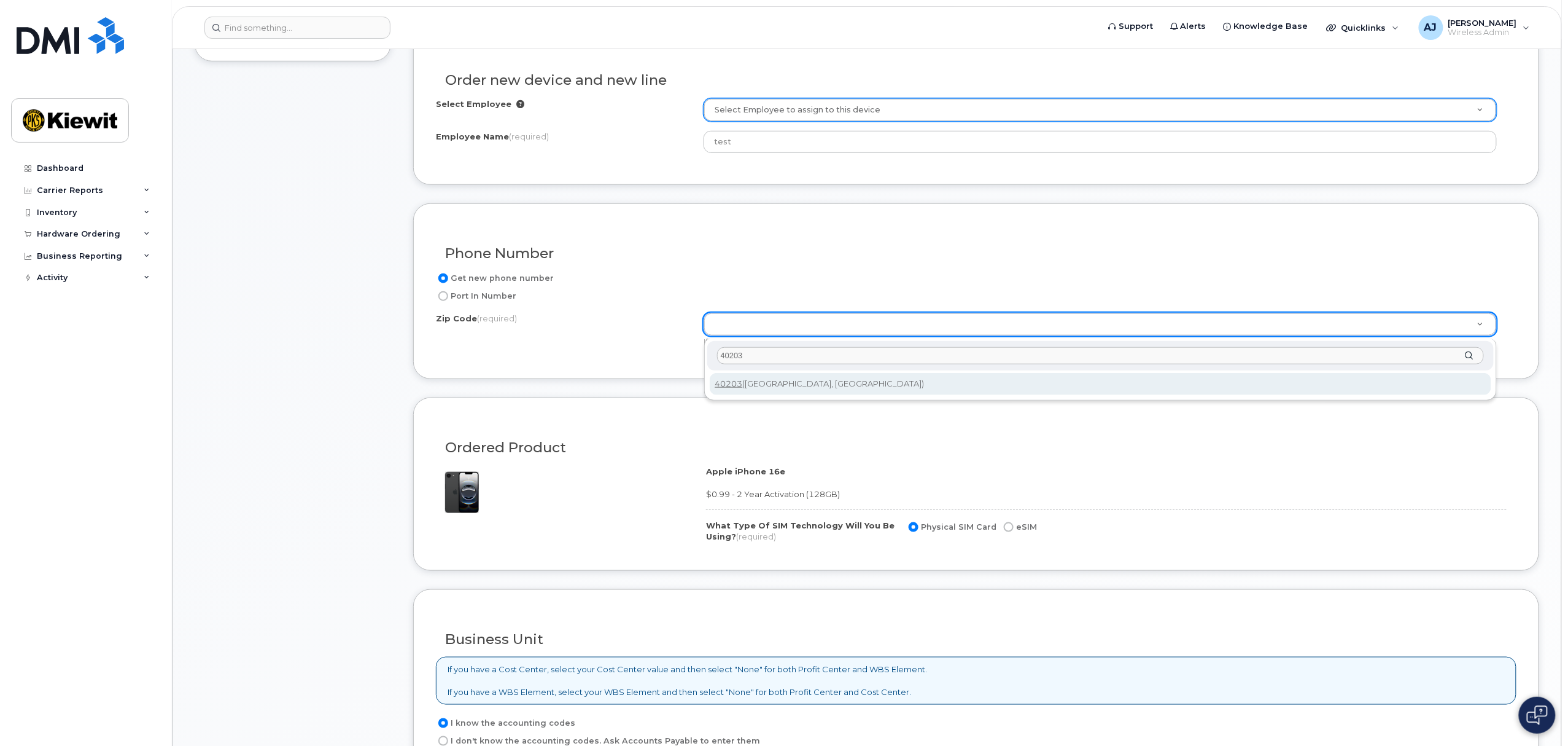
type input "40203"
type input "40203 (Louisville, KY)"
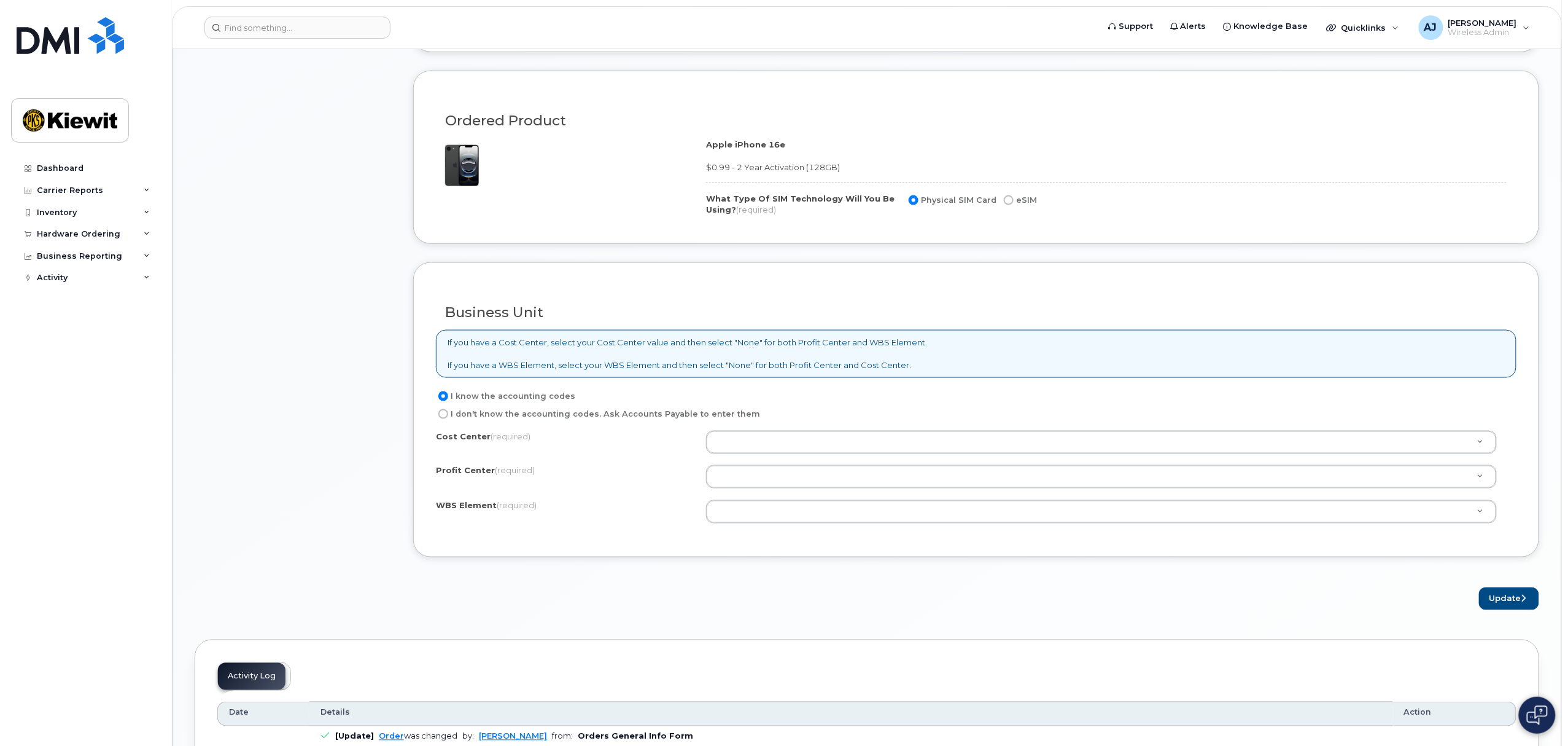
scroll to position [819, 0]
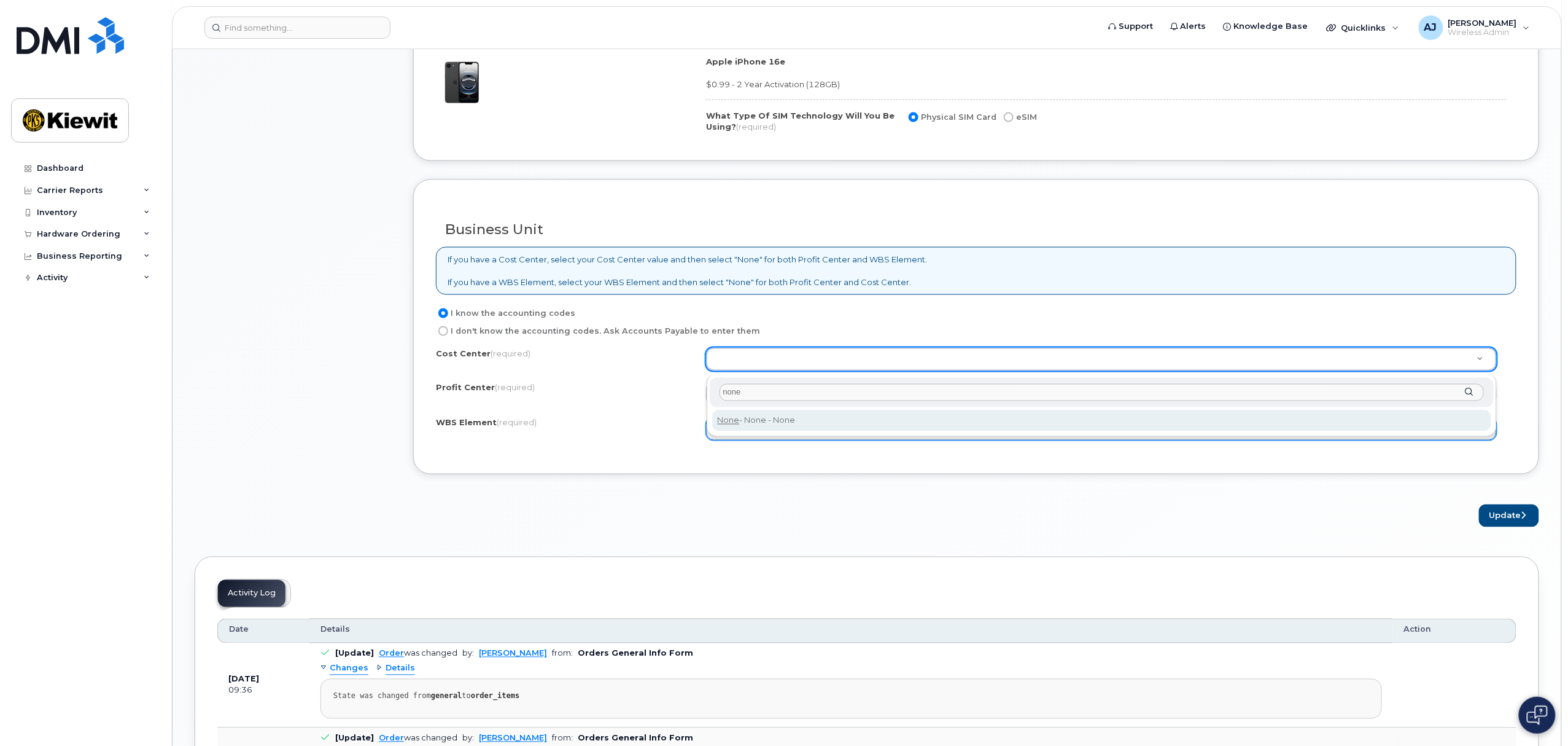
type input "none"
type input "None"
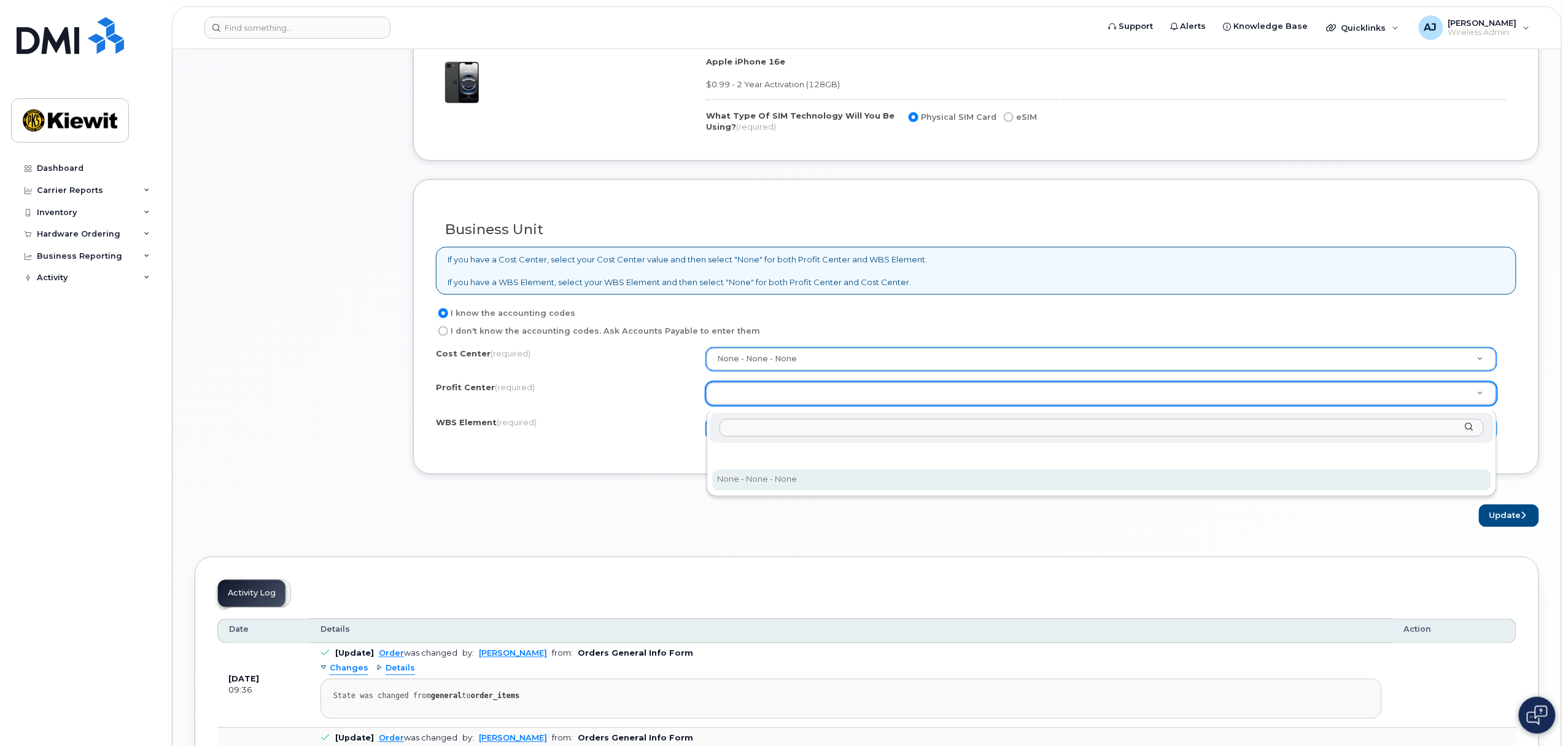
select select "None"
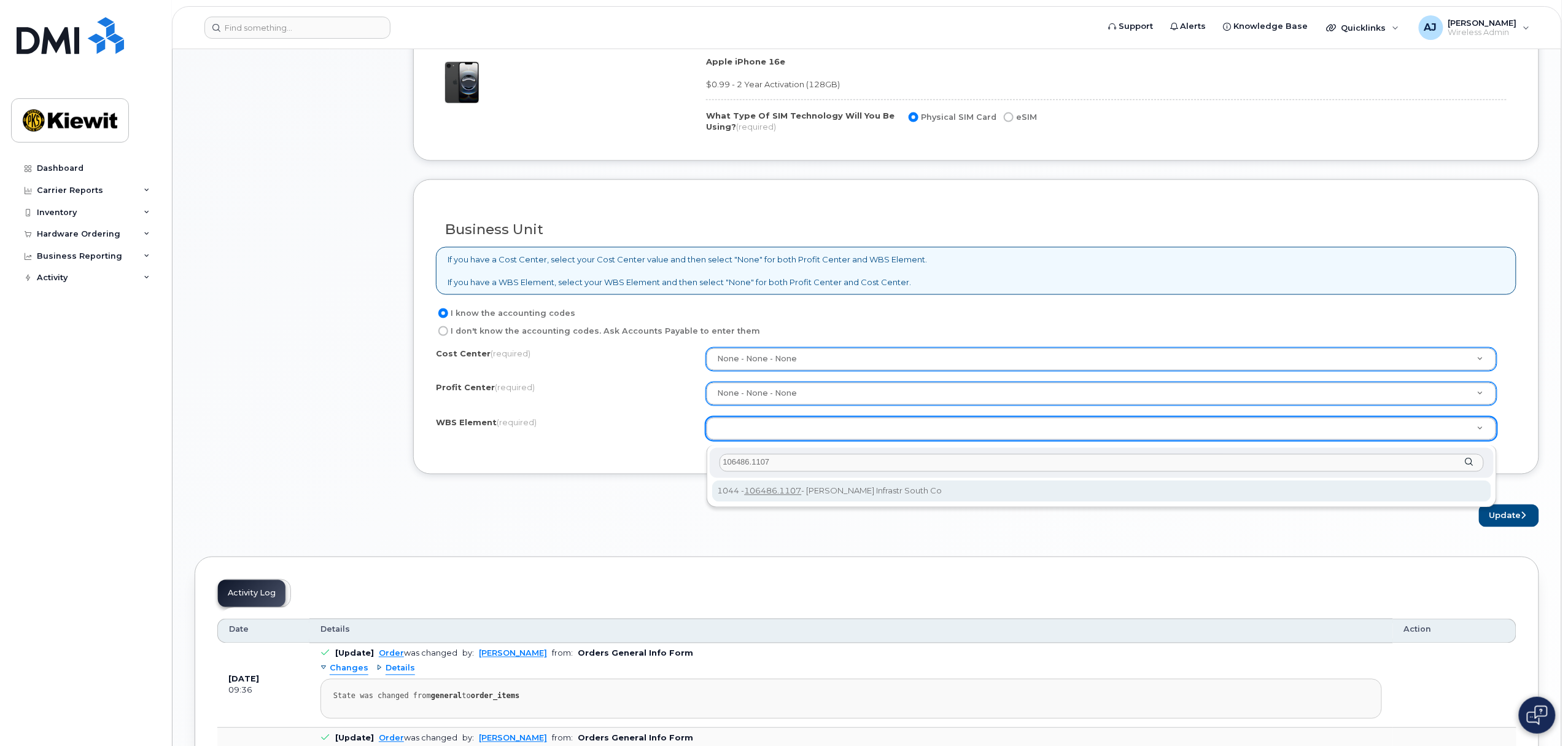
type input "106486.1107"
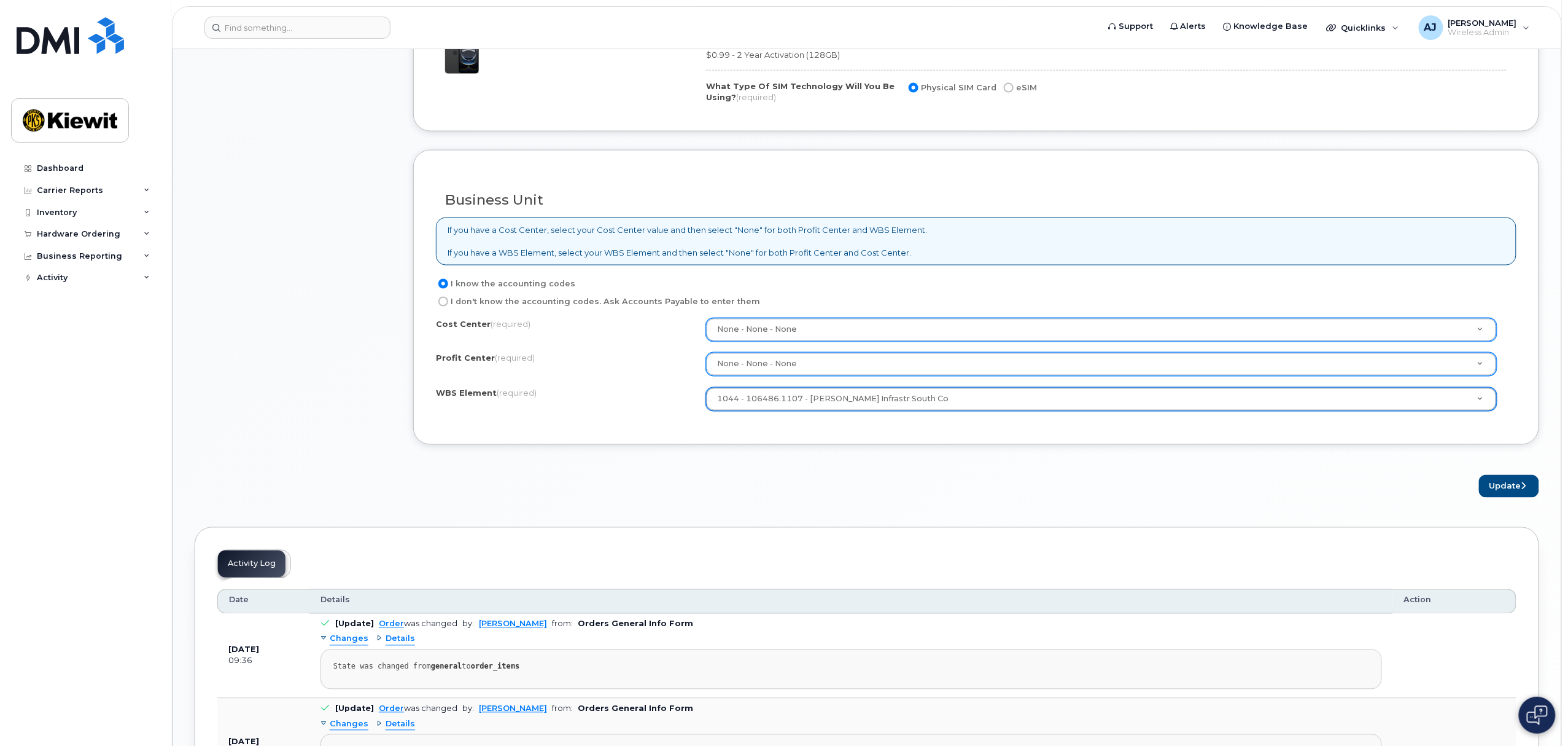
scroll to position [901, 0]
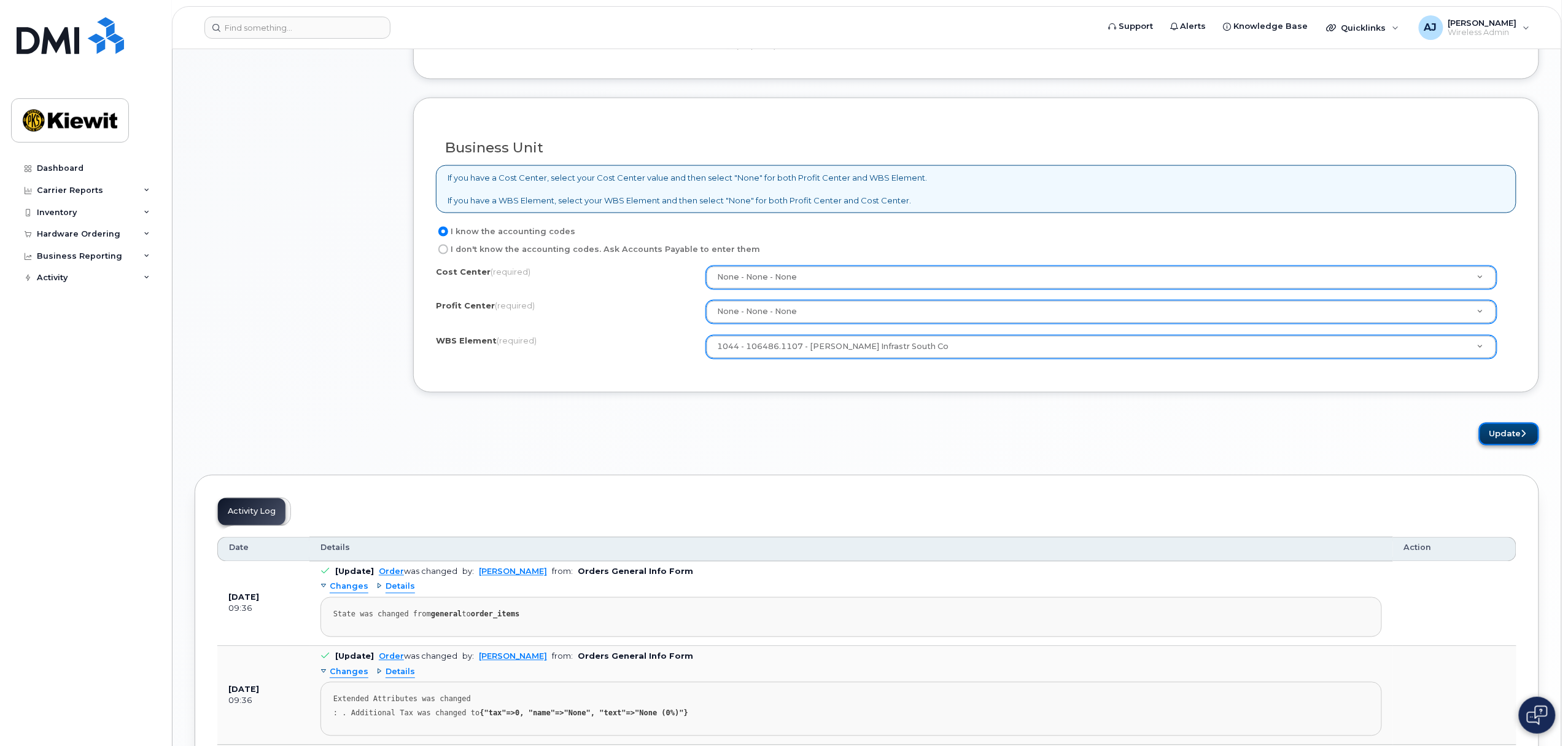
click at [1505, 438] on button "Update" at bounding box center [1508, 434] width 61 height 22
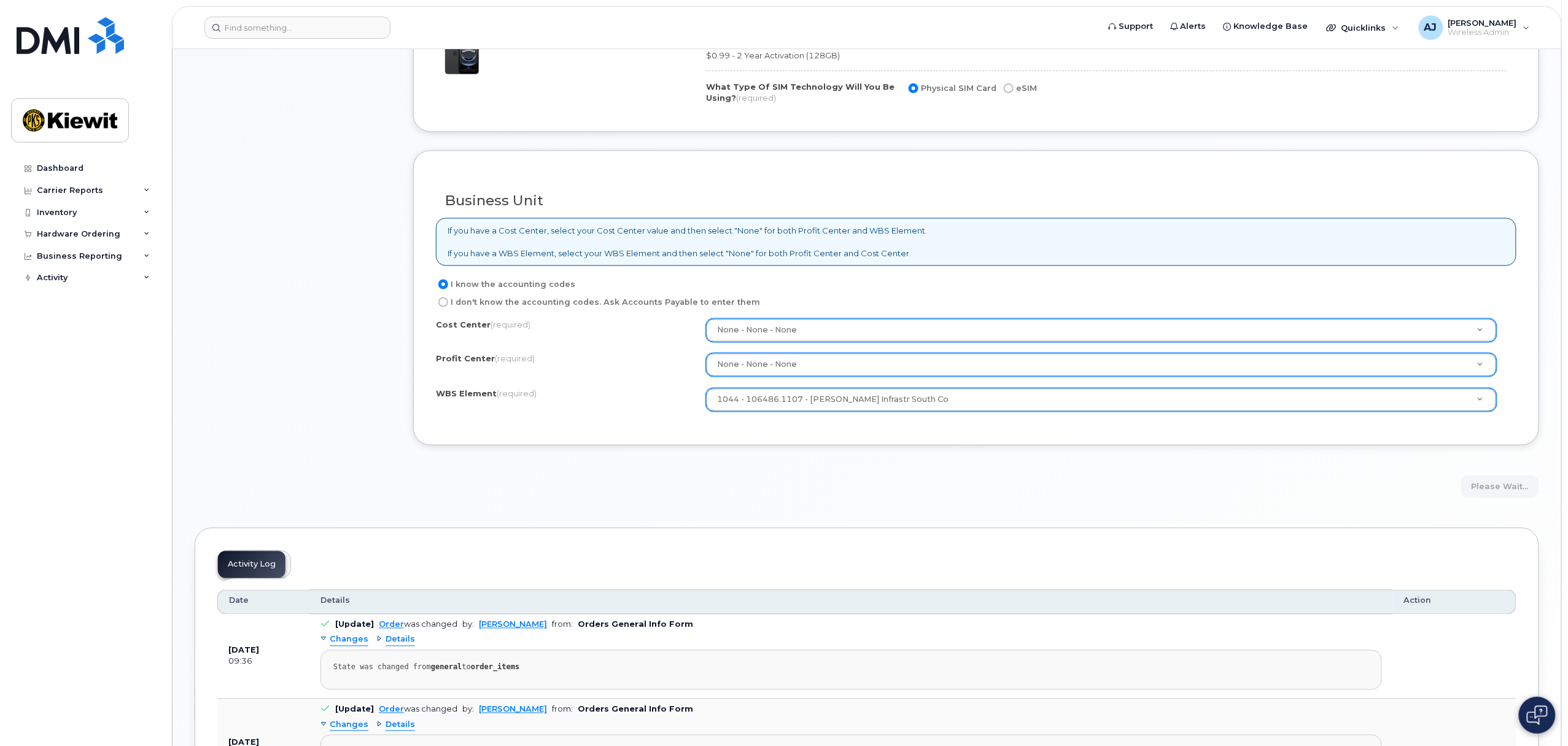
scroll to position [819, 0]
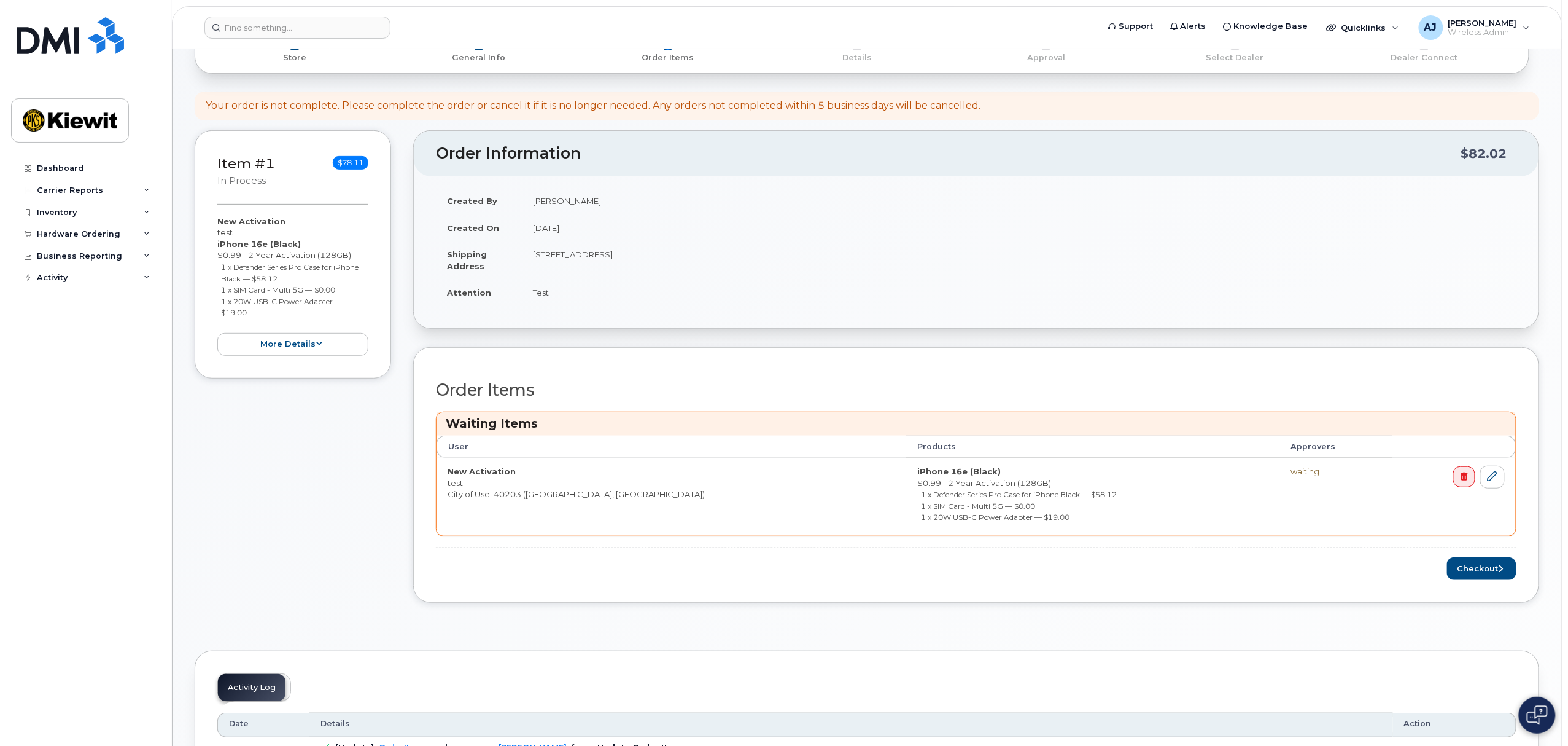
scroll to position [164, 0]
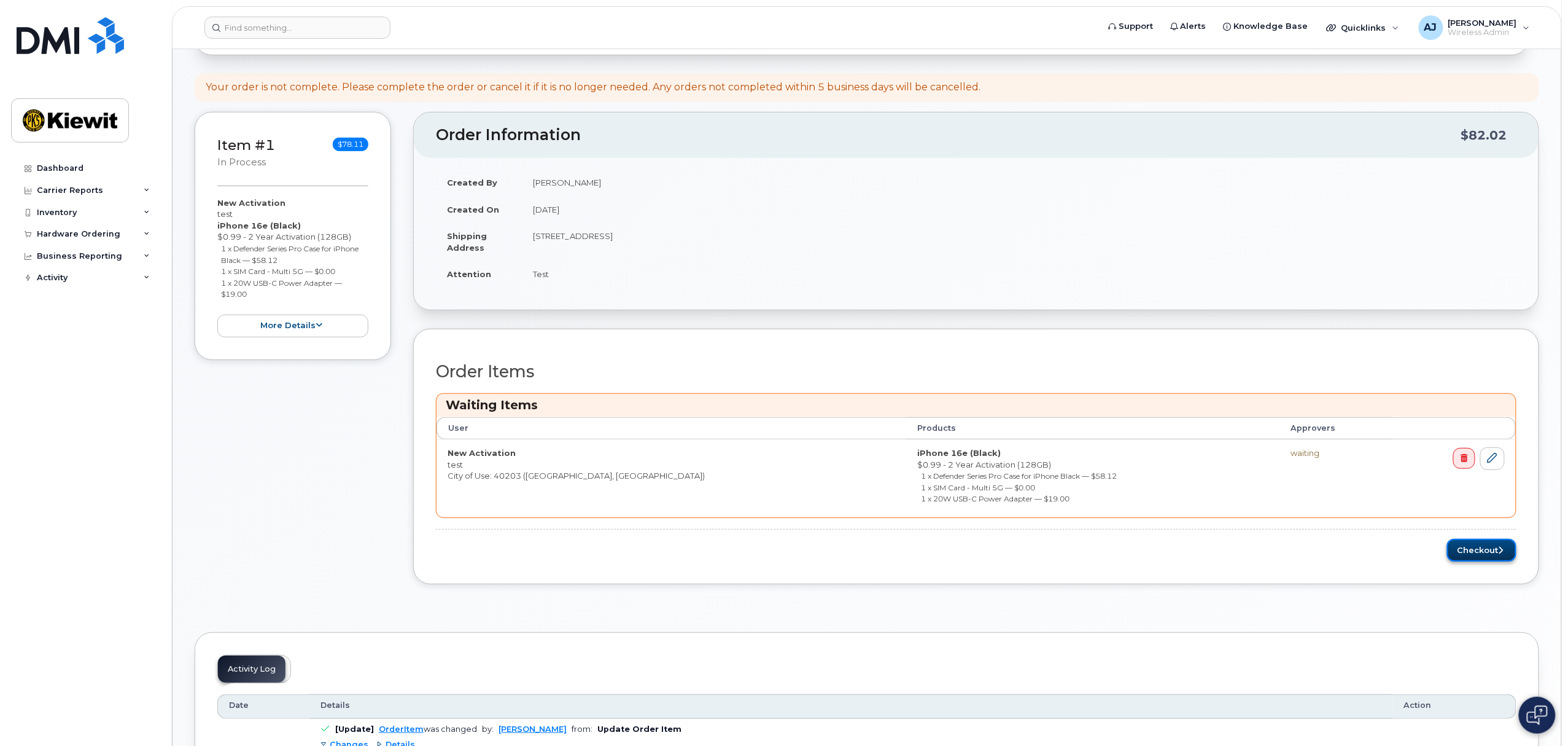
click at [1484, 553] on button "Checkout" at bounding box center [1481, 550] width 69 height 22
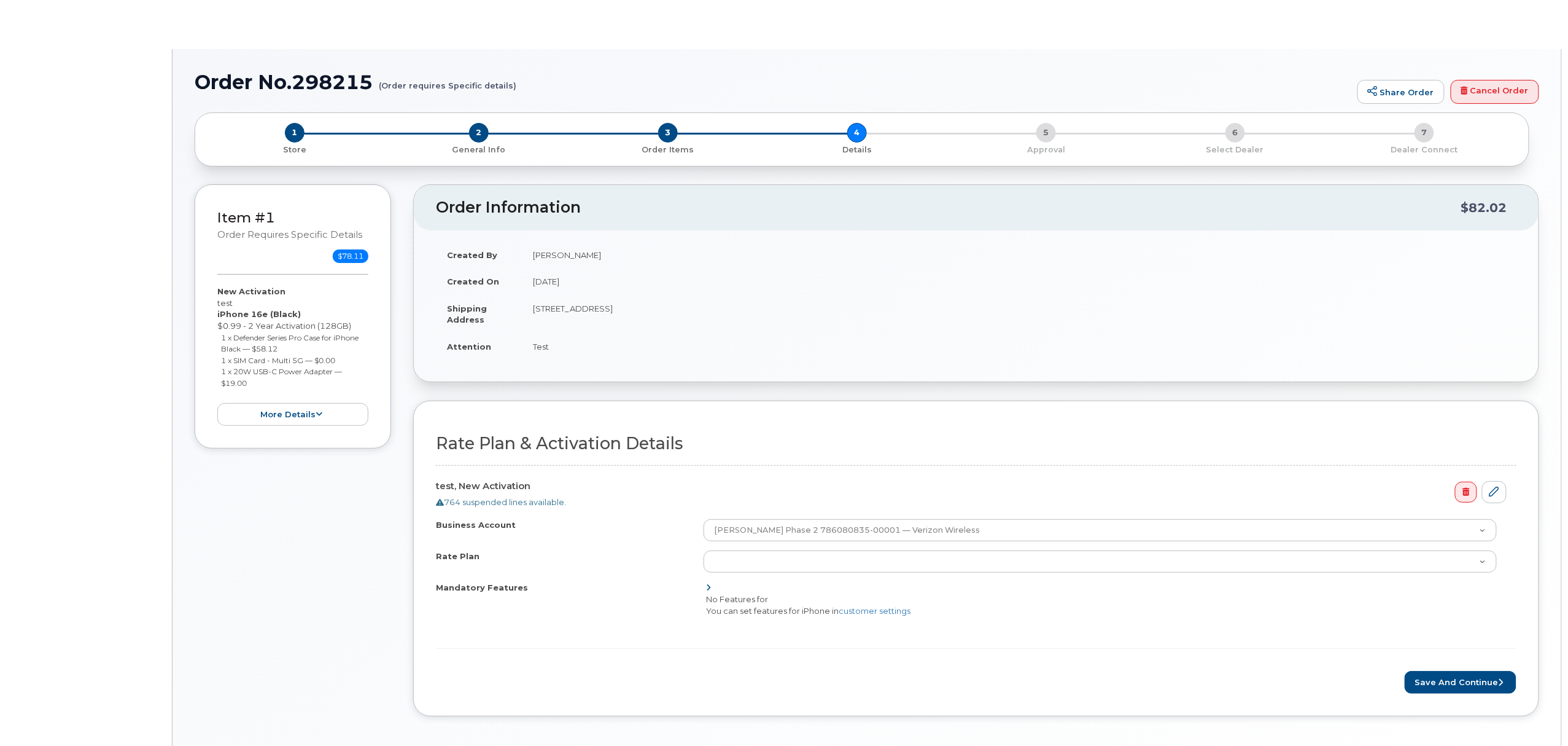
select select "Business Unlimited Smartphone"
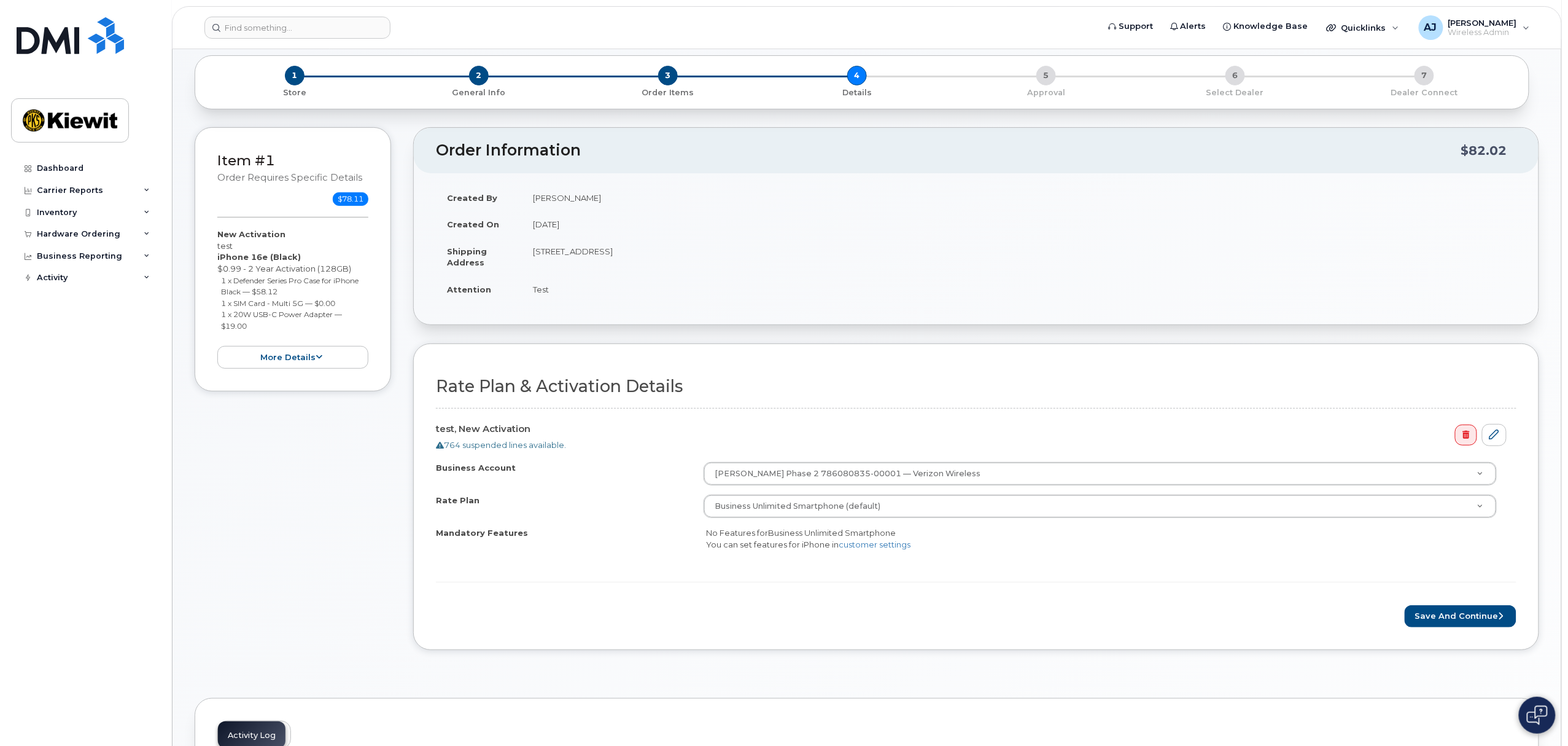
scroll to position [81, 0]
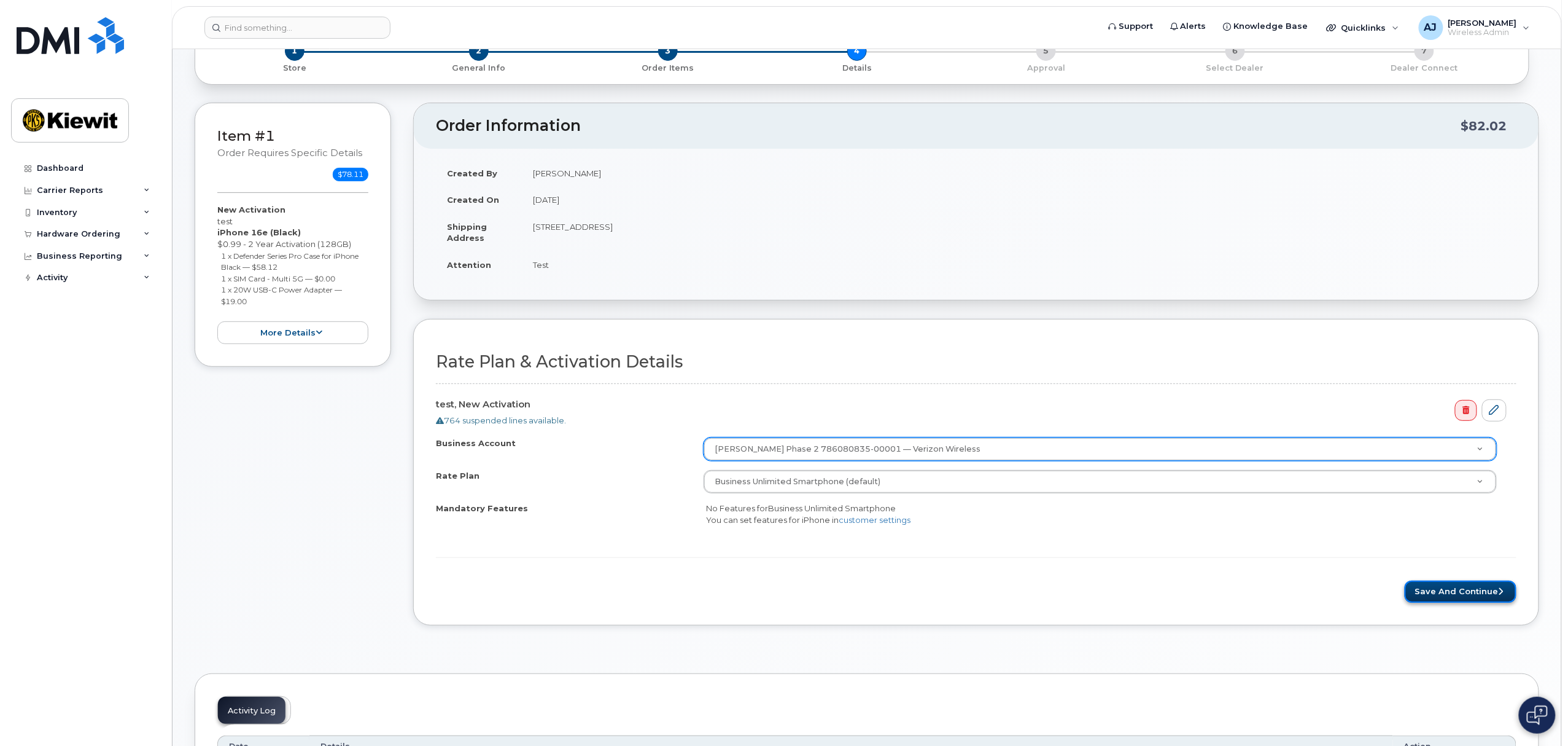
click at [1451, 595] on button "Save and Continue" at bounding box center [1460, 591] width 112 height 22
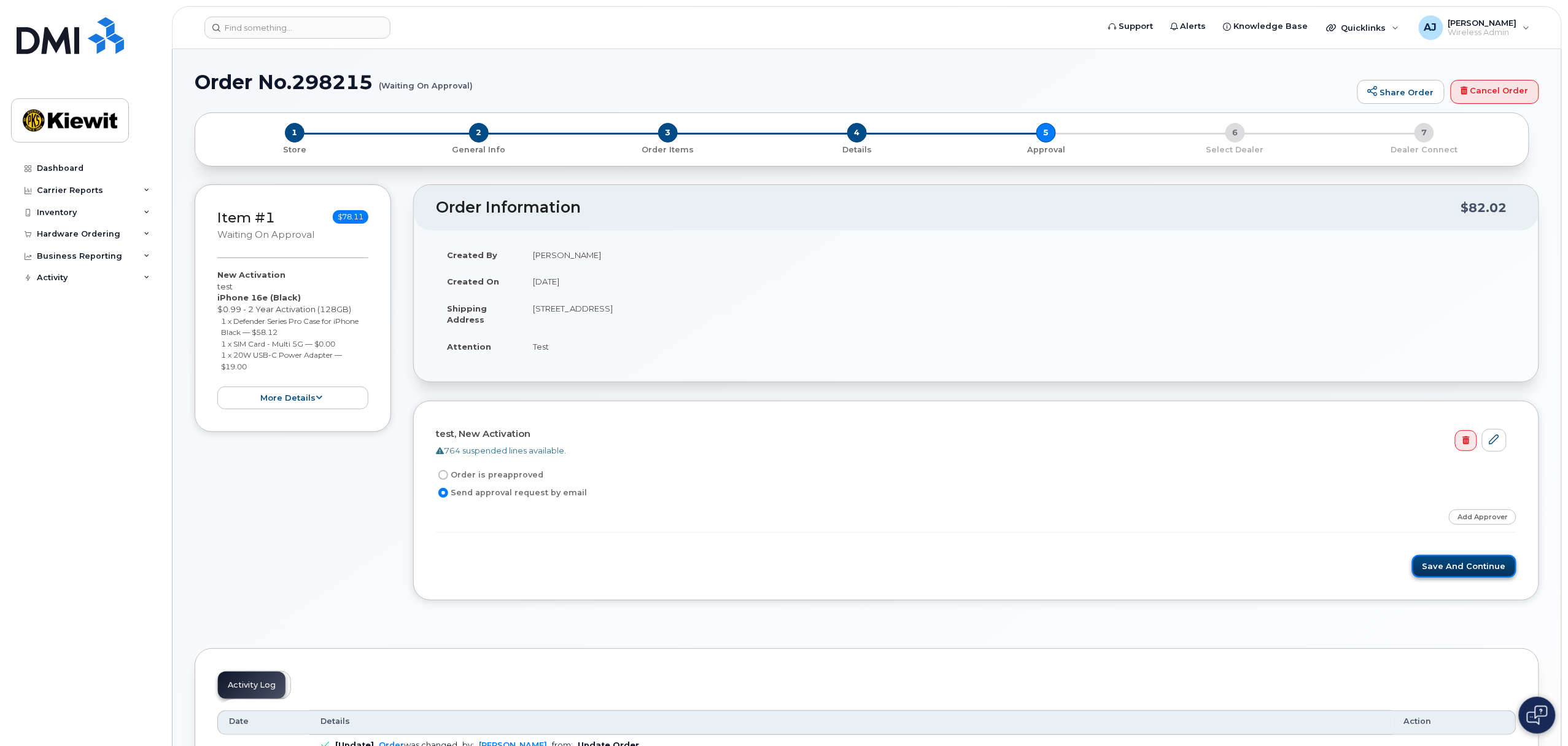
click at [1471, 563] on button "Save and Continue" at bounding box center [1464, 566] width 105 height 22
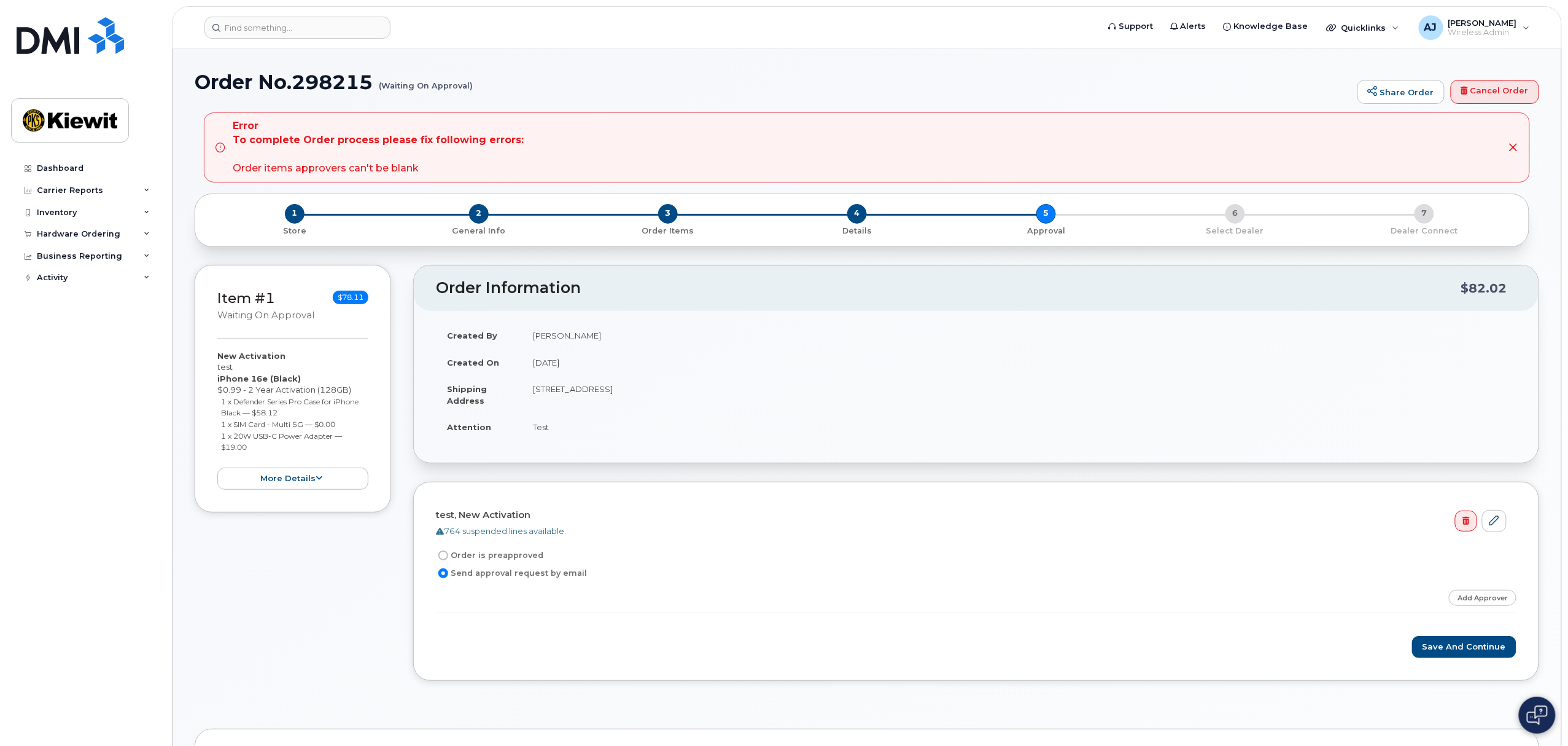
click at [519, 556] on label "Order is preapproved" at bounding box center [489, 555] width 108 height 15
click at [448, 556] on input "Order is preapproved" at bounding box center [443, 555] width 10 height 10
radio input "true"
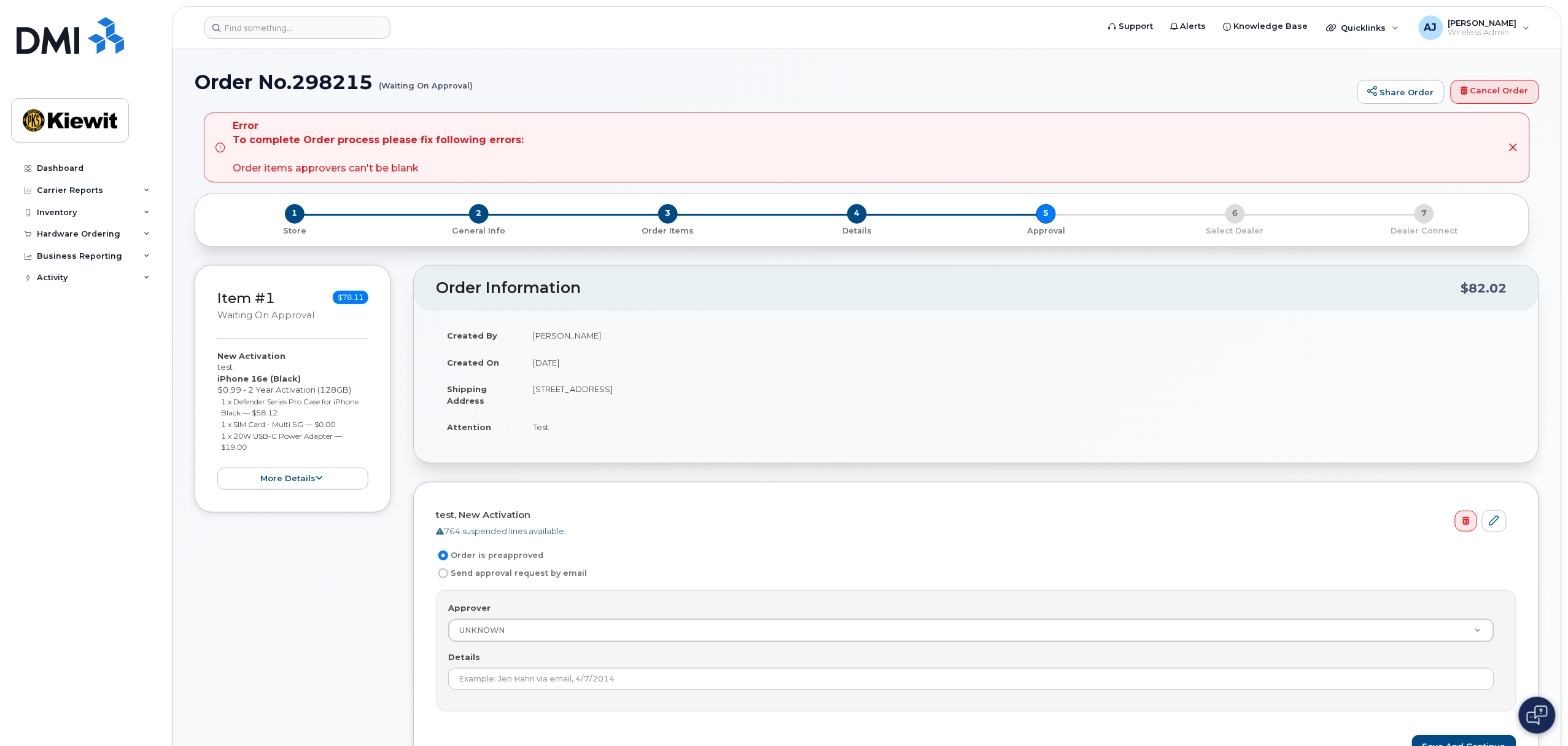
click at [527, 577] on label "Send approval request by email" at bounding box center [511, 573] width 151 height 15
click at [448, 577] on input "Send approval request by email" at bounding box center [443, 573] width 10 height 10
radio input "true"
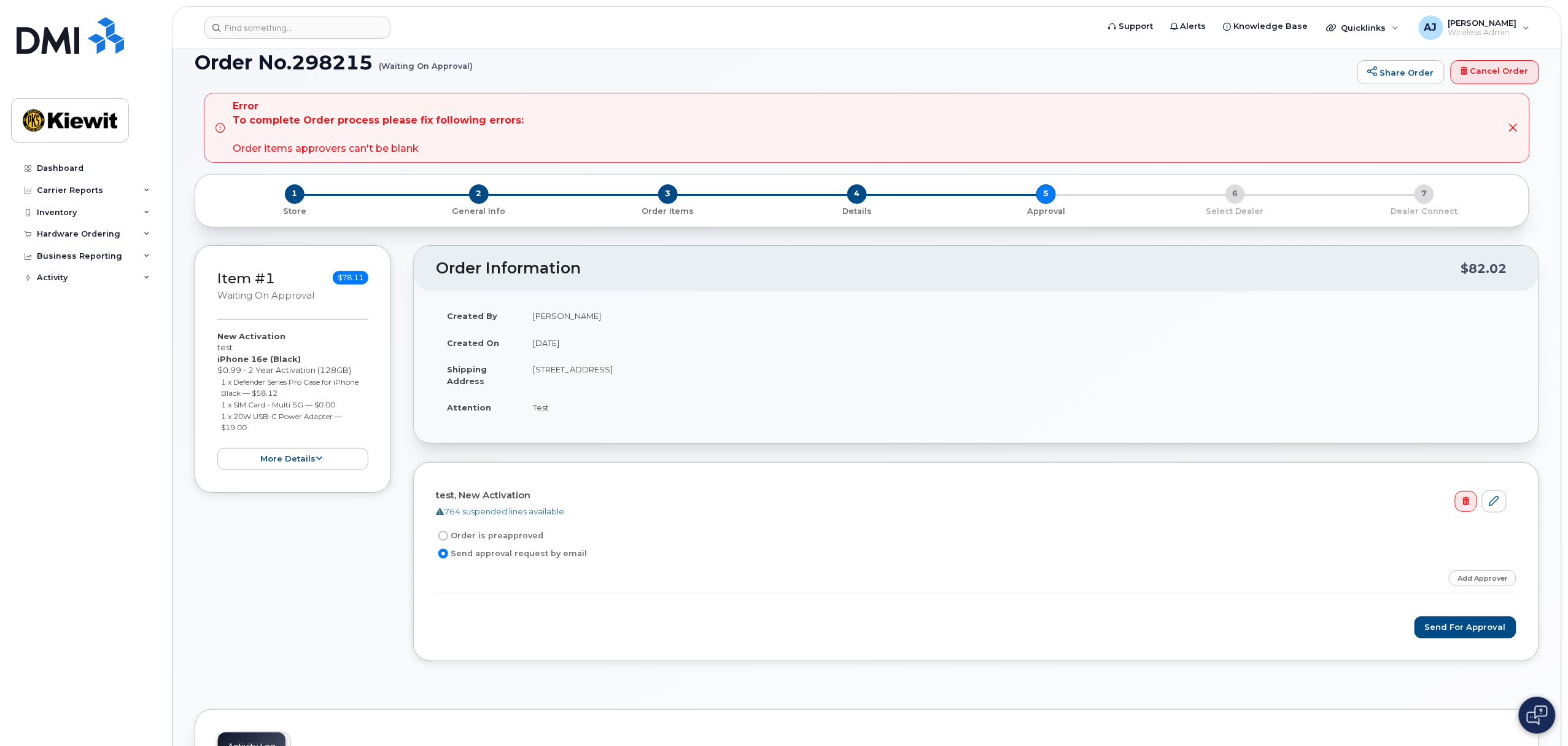
scroll to position [81, 0]
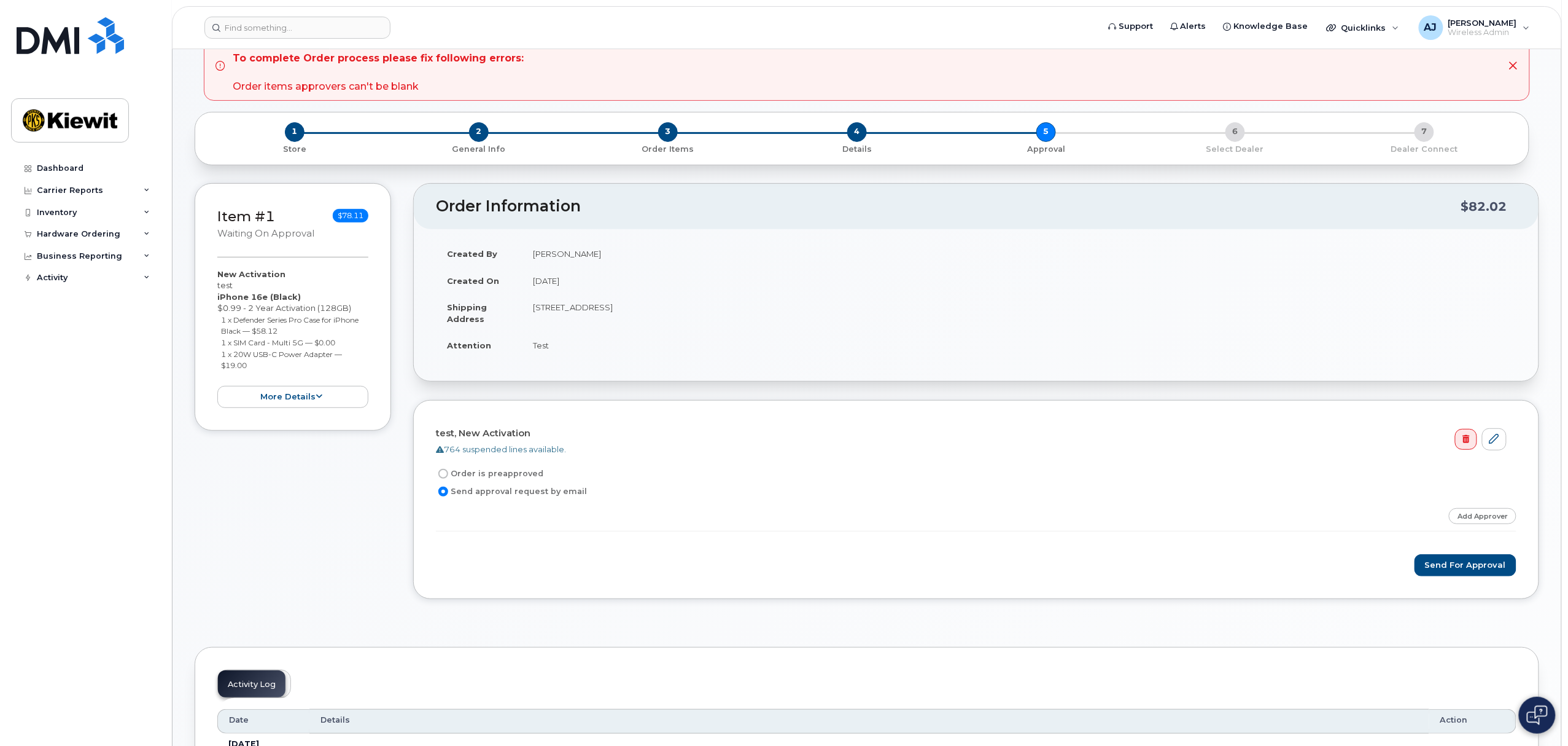
click at [512, 474] on label "Order is preapproved" at bounding box center [489, 474] width 108 height 15
click at [448, 474] on input "Order is preapproved" at bounding box center [443, 473] width 10 height 10
radio input "true"
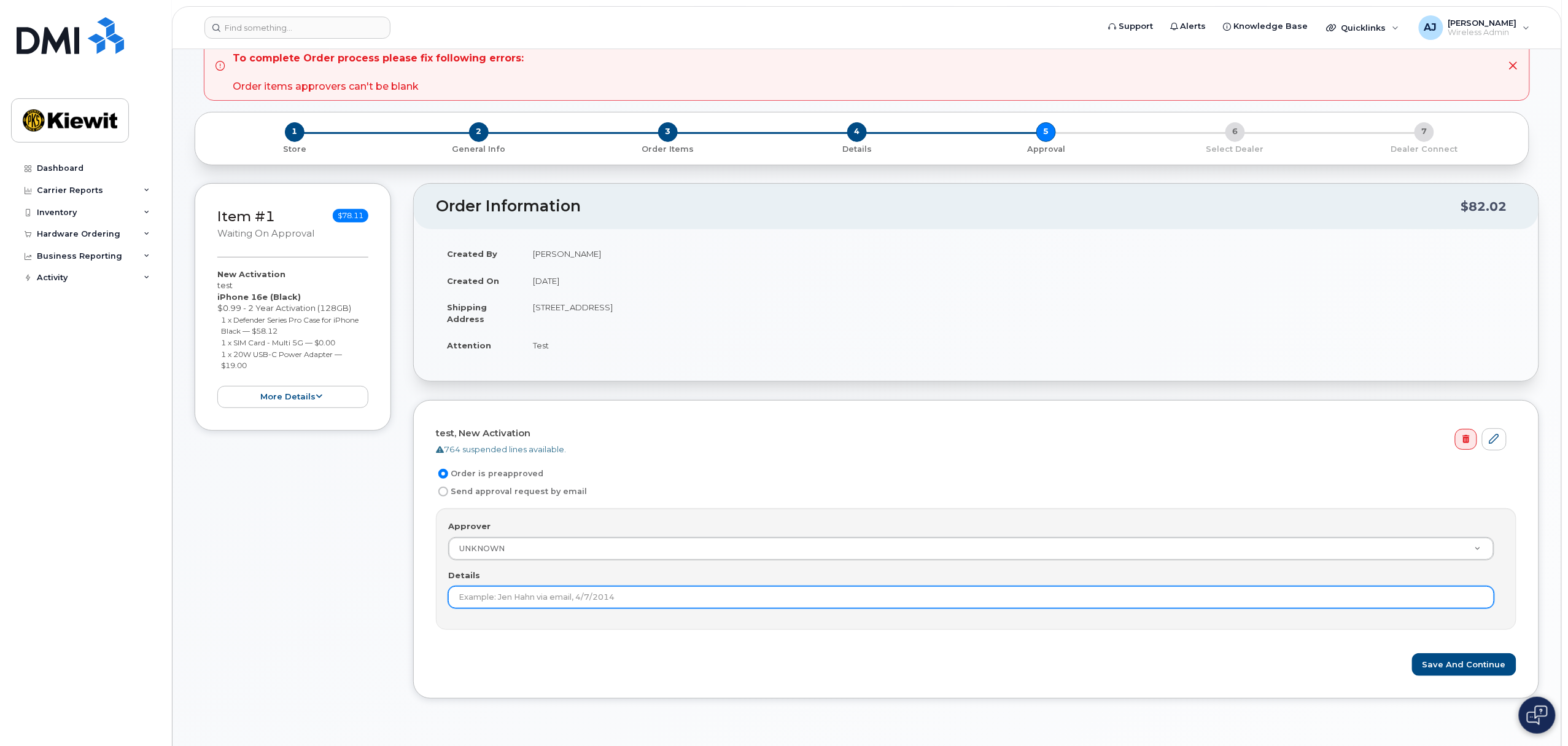
click at [619, 603] on input "Details" at bounding box center [971, 597] width 1046 height 22
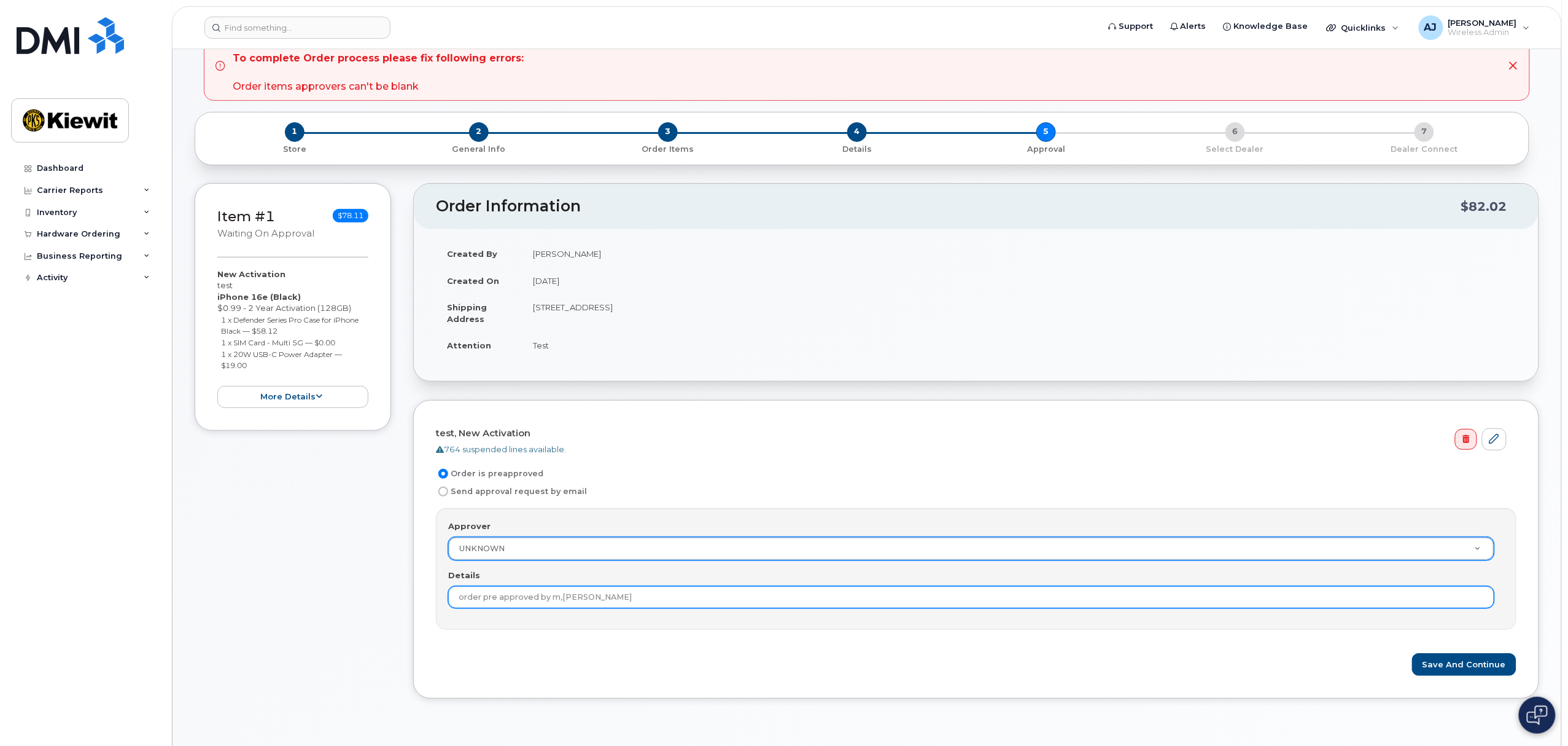
type input "order pre approved by m,ark steuck"
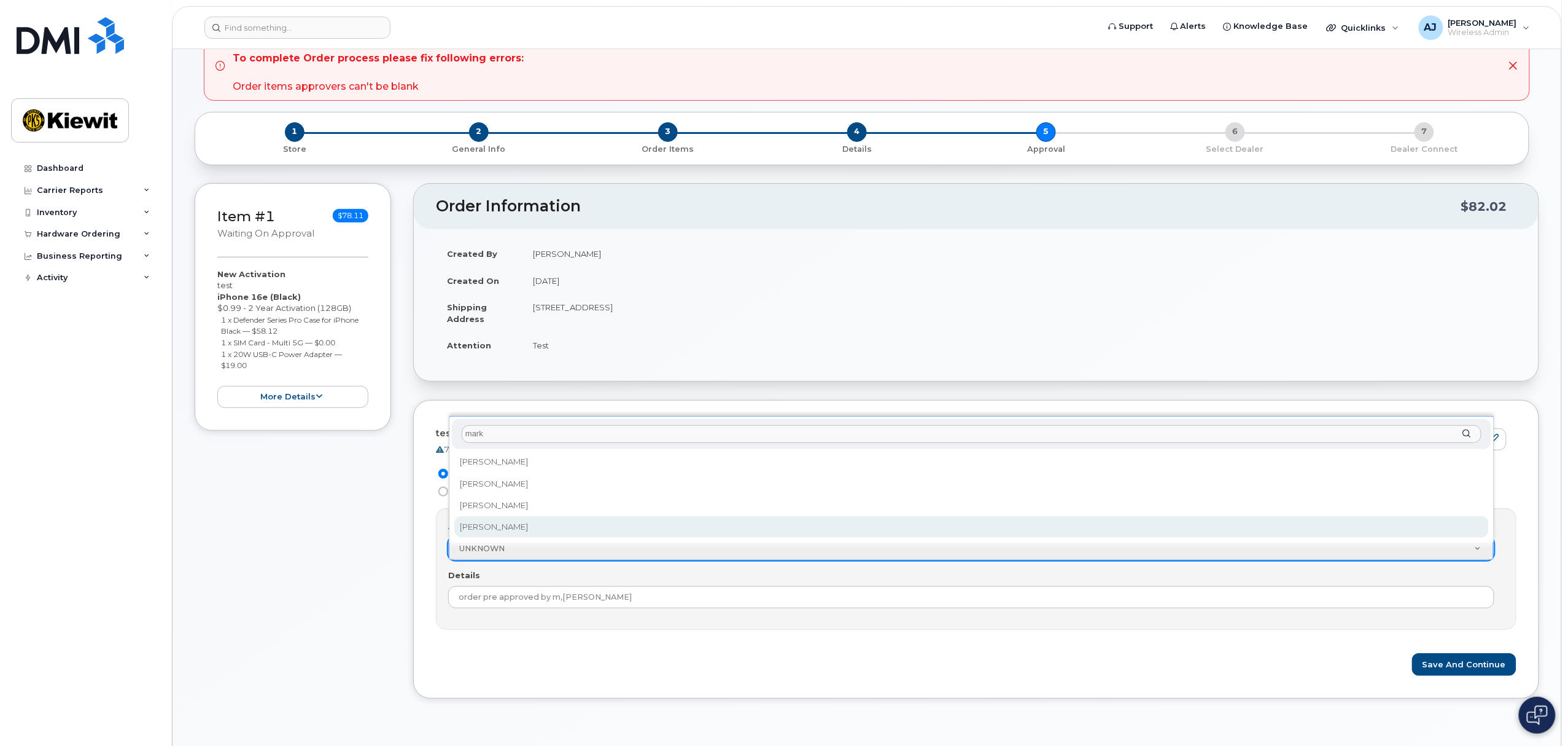
type input "mark"
select select "2145848"
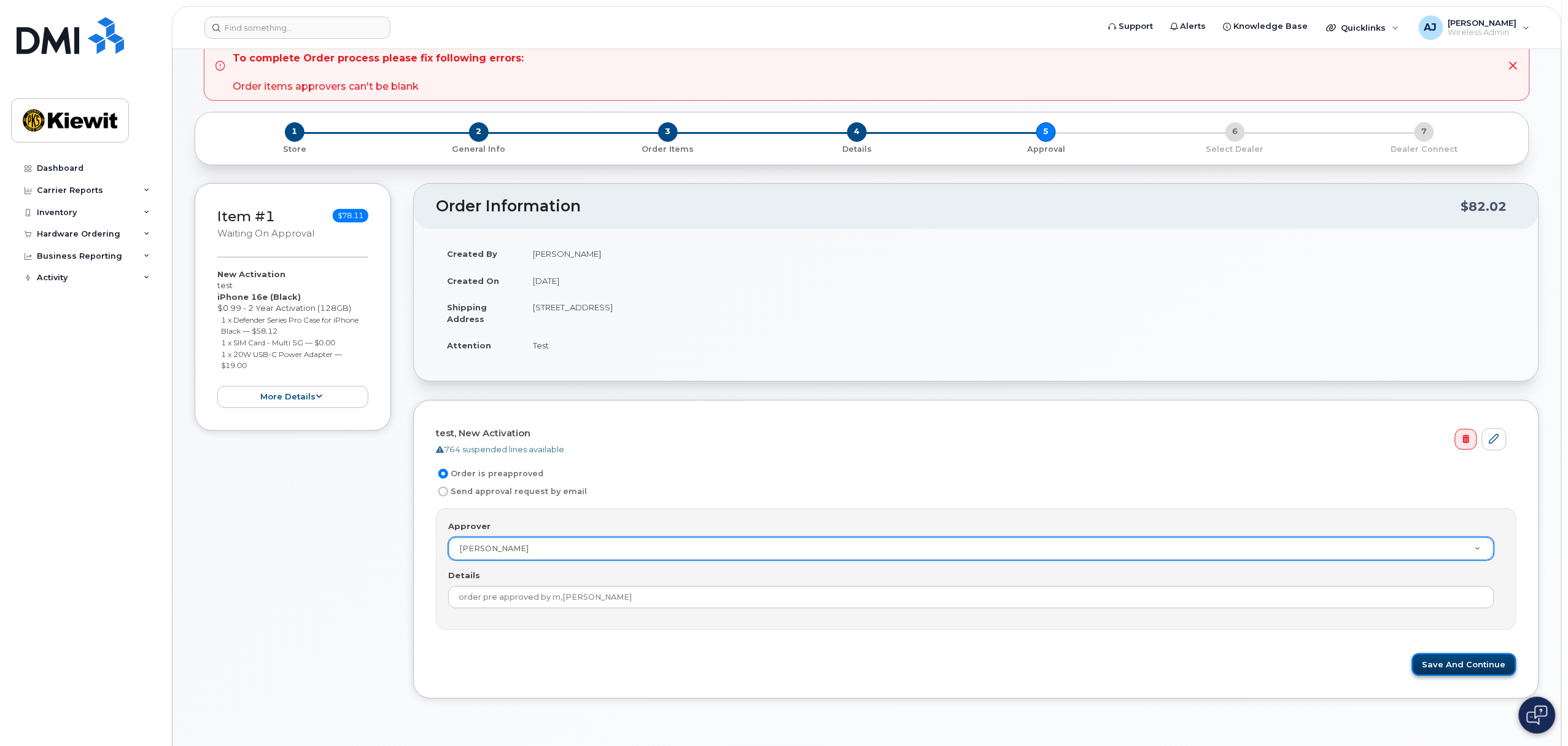
click at [1467, 662] on button "Save and Continue" at bounding box center [1464, 664] width 105 height 22
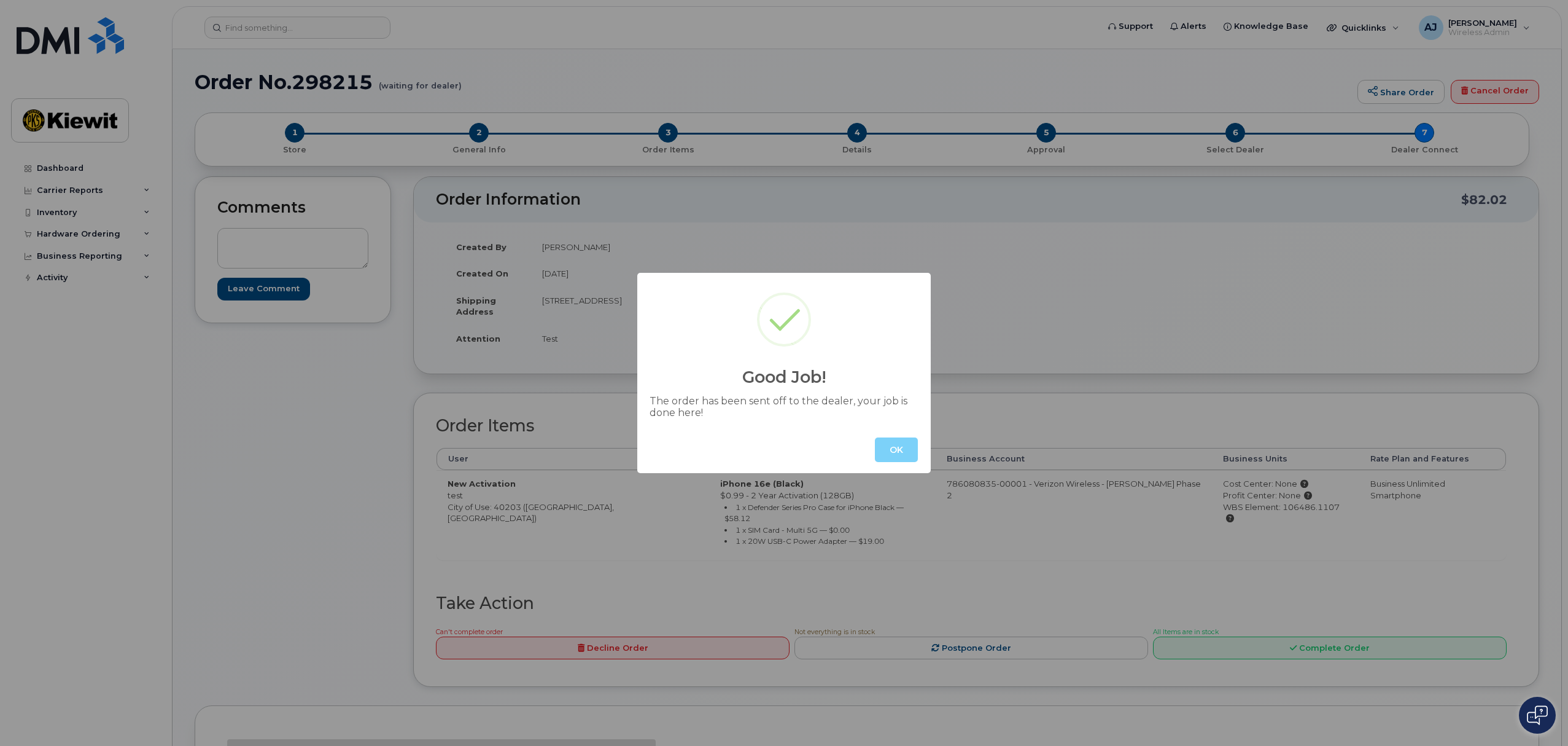
scroll to position [81, 0]
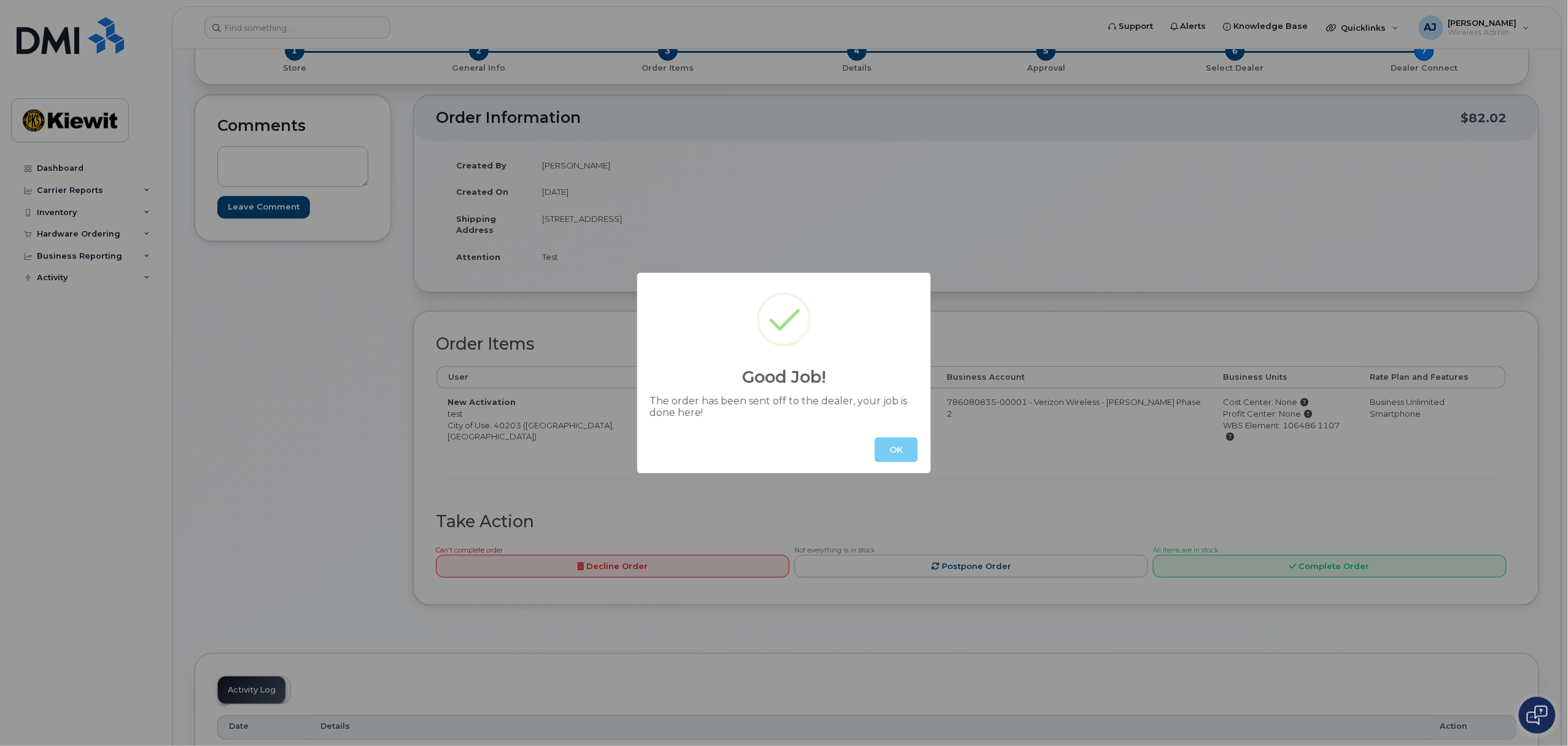
click at [896, 446] on button "OK" at bounding box center [896, 449] width 43 height 25
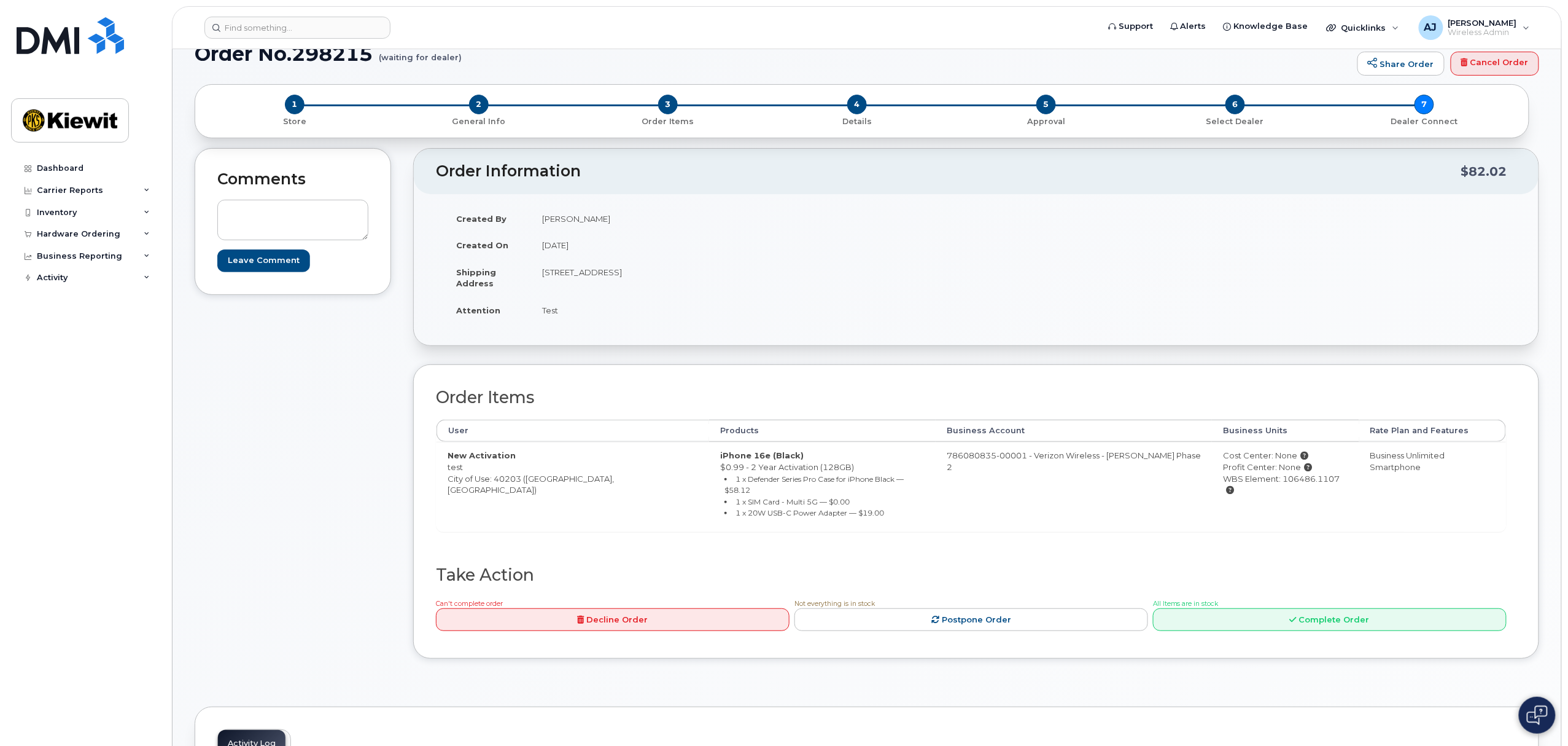
scroll to position [0, 0]
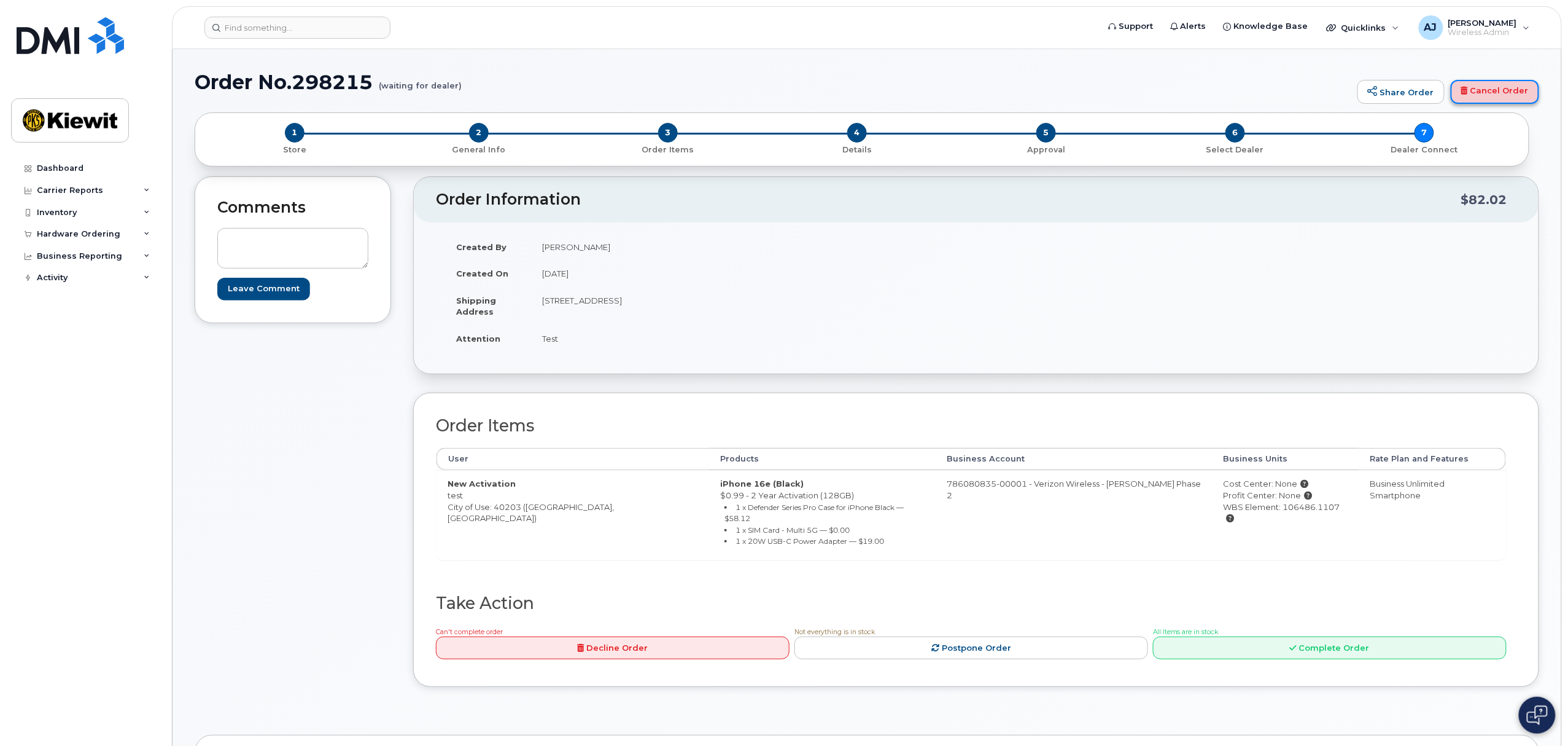
click at [1506, 88] on link "Cancel Order" at bounding box center [1495, 92] width 88 height 25
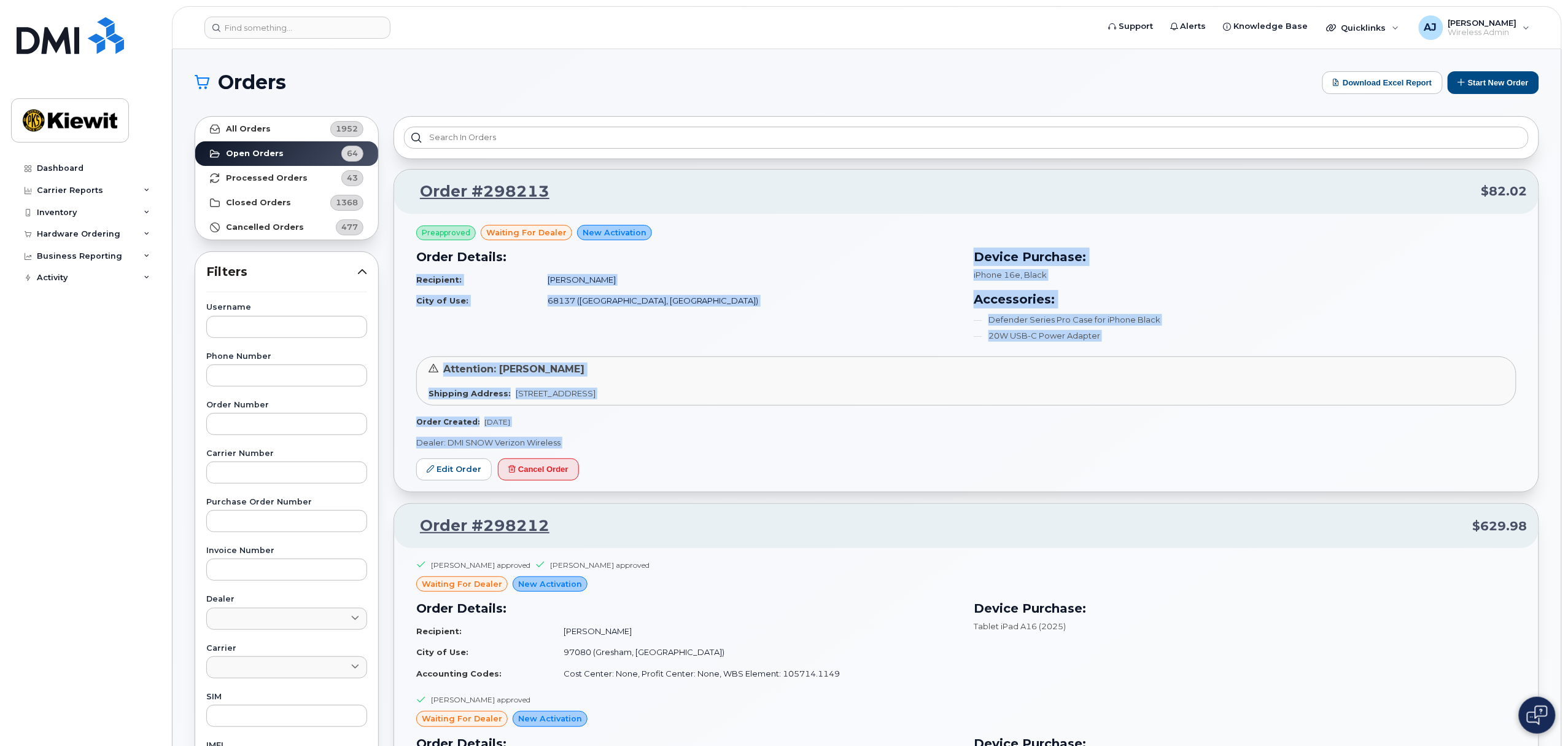
click at [963, 472] on div "Preapproved waiting for dealer New Activation Order Details: Recipient: Scott K…" at bounding box center [967, 353] width 1144 height 278
click at [917, 477] on div "Preapproved waiting for dealer New Activation Order Details: Recipient: Scott K…" at bounding box center [967, 353] width 1144 height 278
